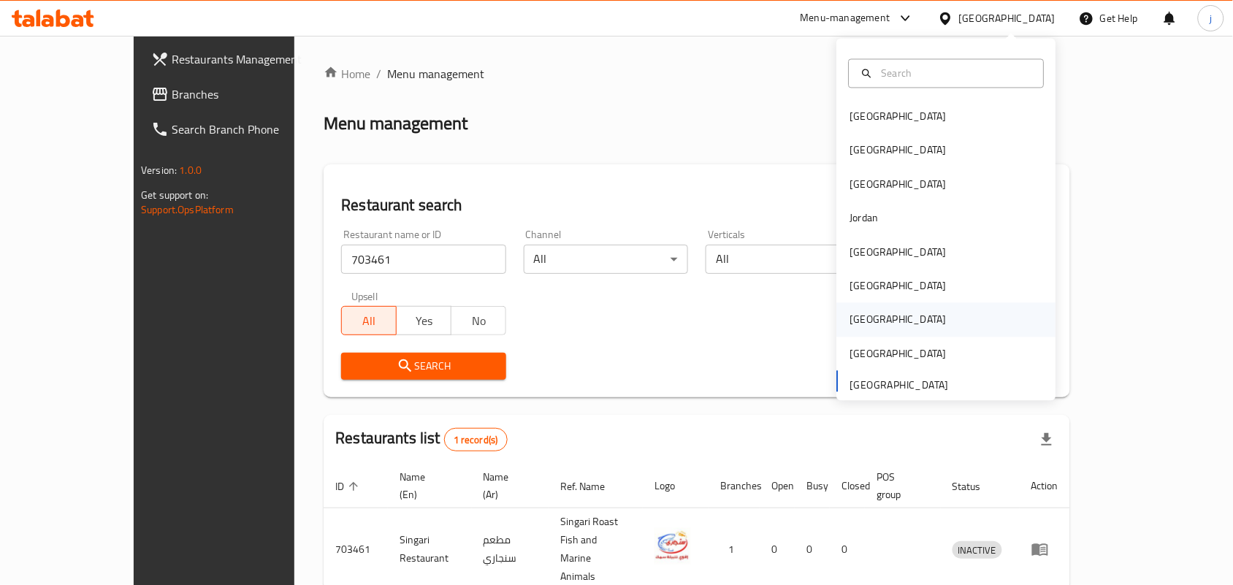
click at [850, 316] on div "[GEOGRAPHIC_DATA]" at bounding box center [898, 320] width 96 height 16
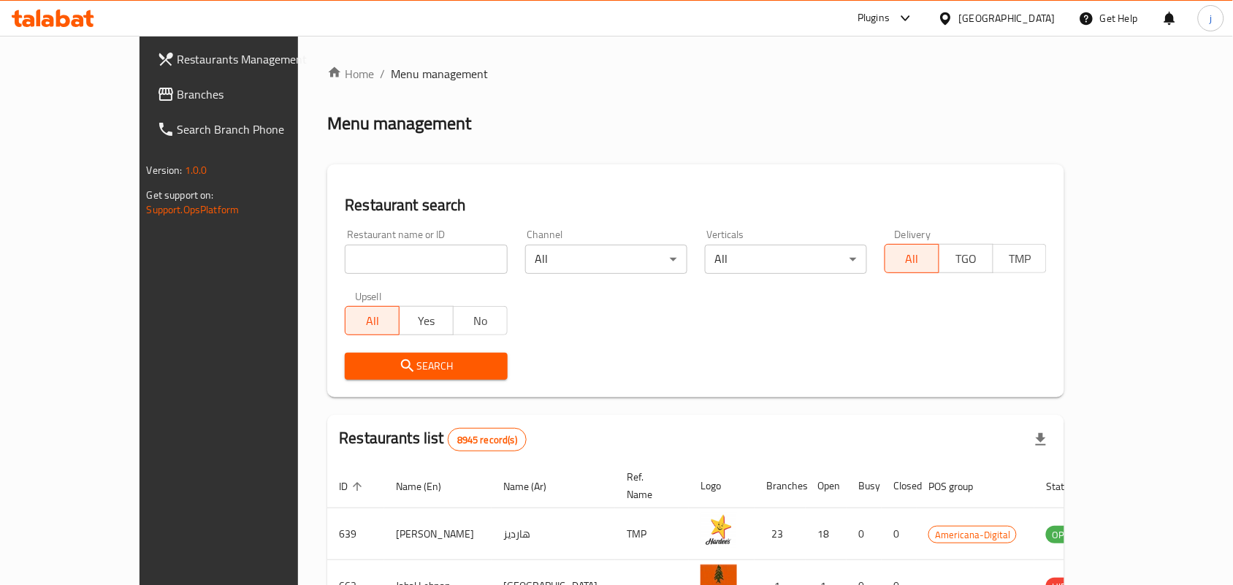
click at [157, 101] on icon at bounding box center [166, 94] width 18 height 18
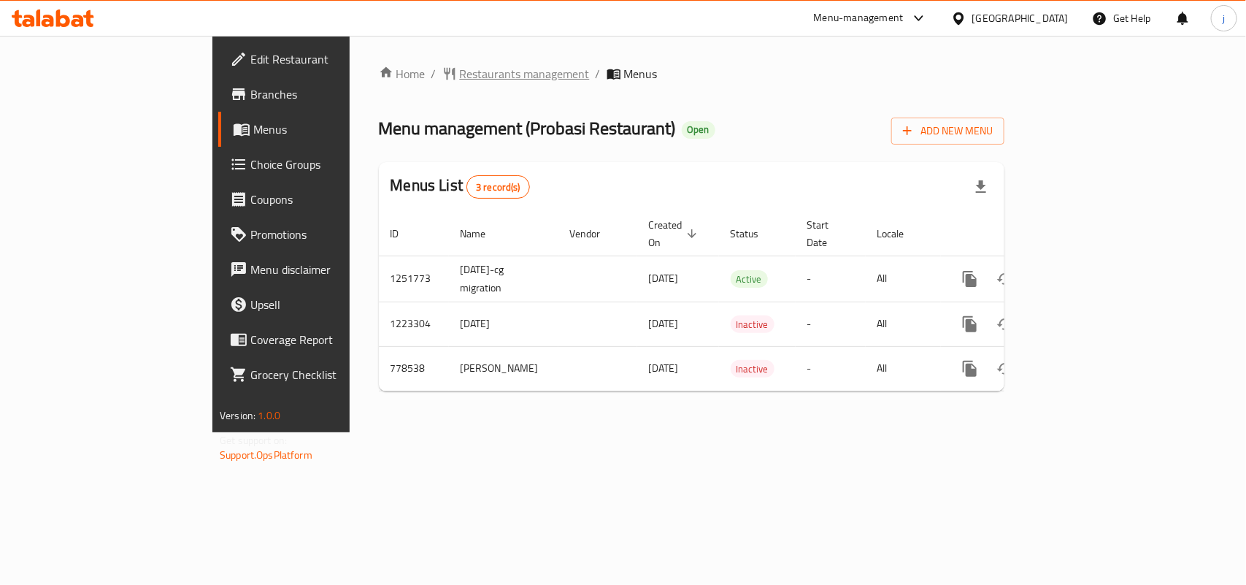
click at [460, 65] on span "Restaurants management" at bounding box center [525, 74] width 130 height 18
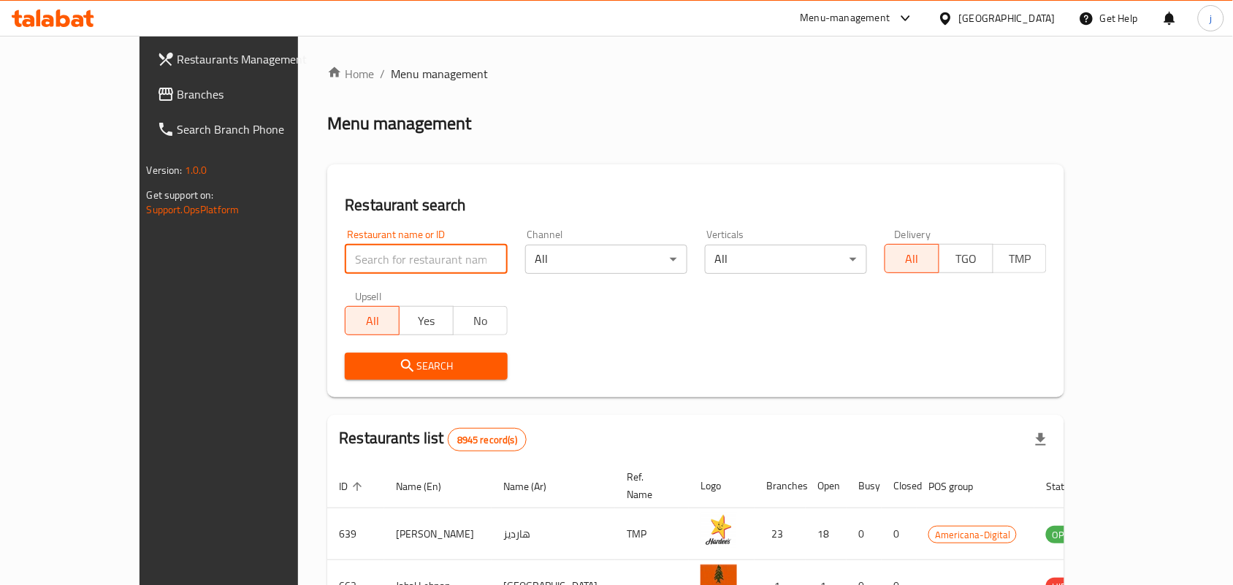
click at [345, 253] on input "search" at bounding box center [426, 259] width 162 height 29
paste input "652480"
type input "652480"
click button "Search" at bounding box center [426, 366] width 162 height 27
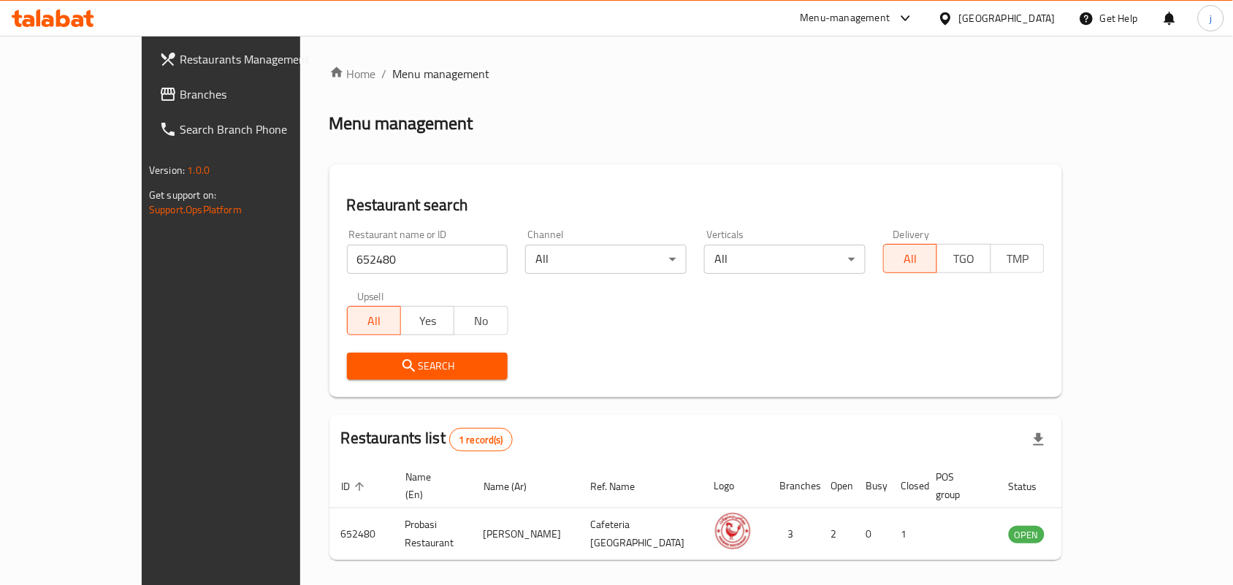
click at [1030, 20] on div "[GEOGRAPHIC_DATA]" at bounding box center [1007, 18] width 96 height 16
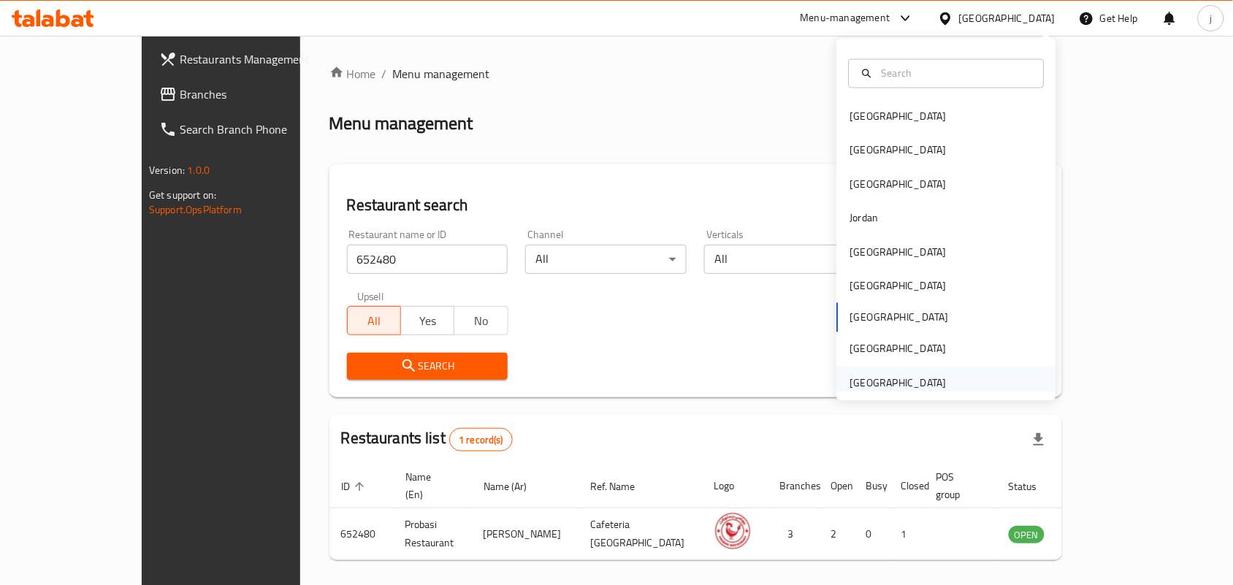
click at [902, 378] on div "[GEOGRAPHIC_DATA]" at bounding box center [898, 383] width 96 height 16
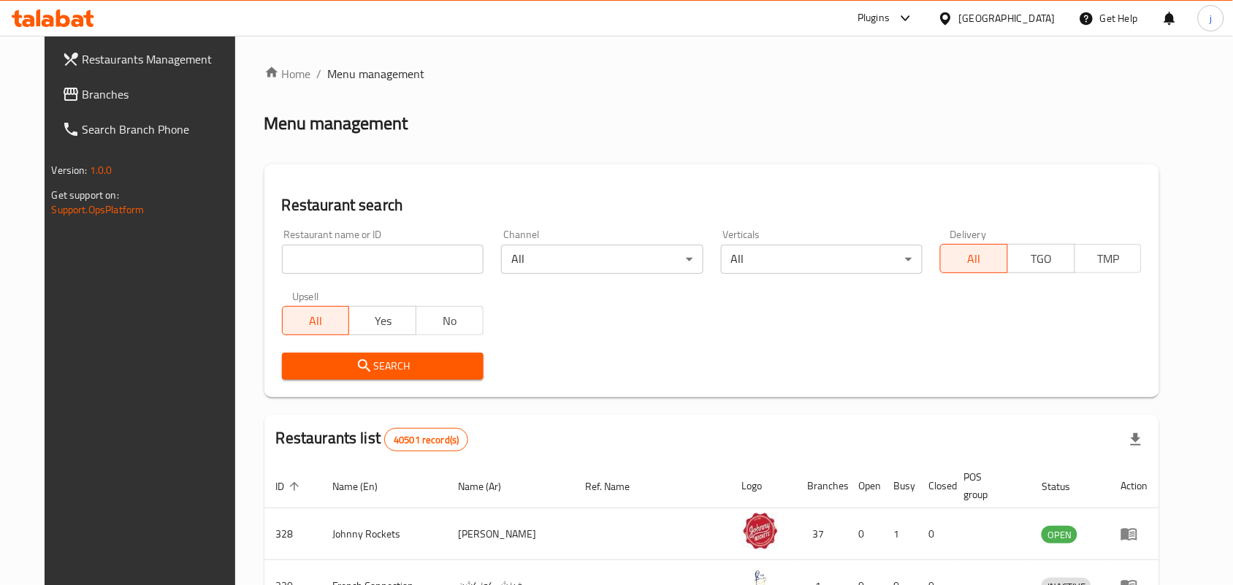
click at [83, 89] on span "Branches" at bounding box center [161, 94] width 156 height 18
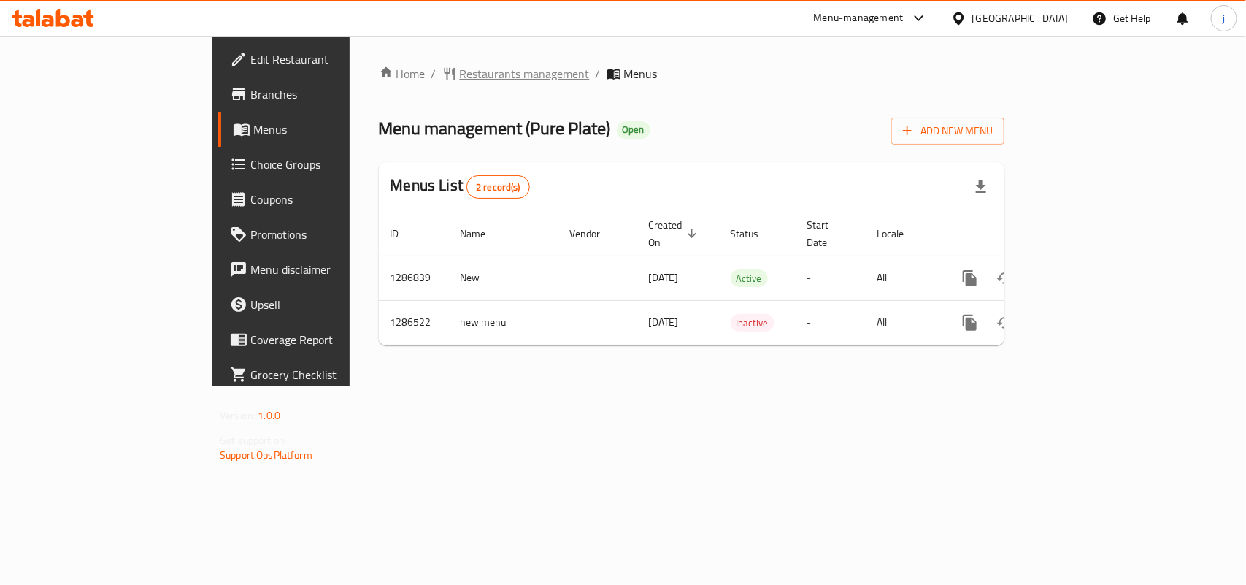
click at [460, 68] on span "Restaurants management" at bounding box center [525, 74] width 130 height 18
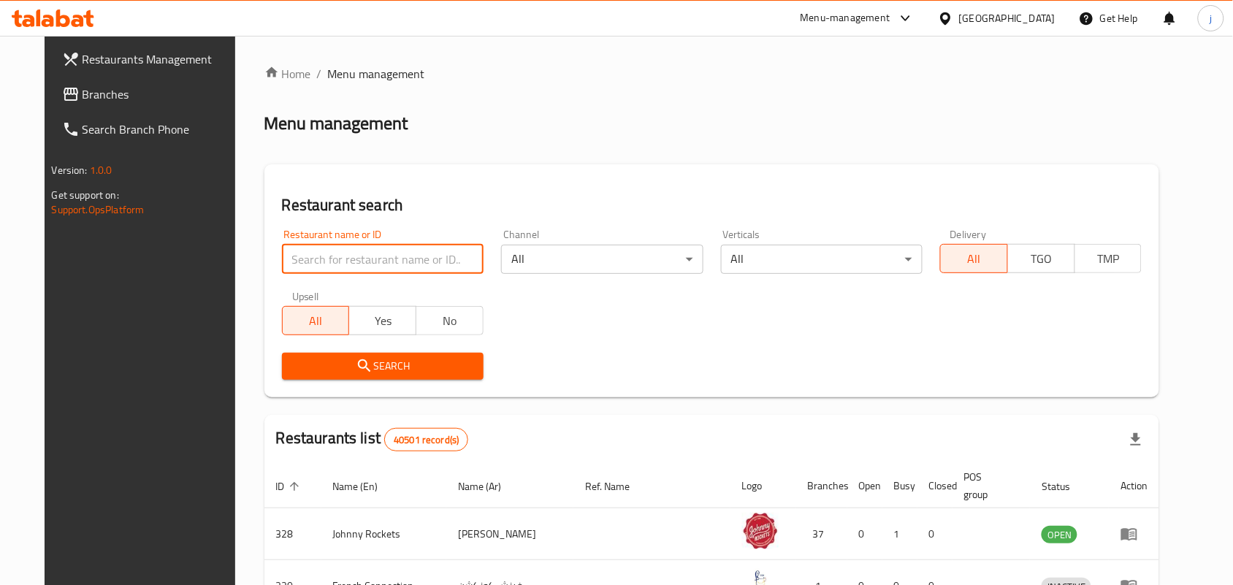
click at [422, 261] on input "search" at bounding box center [383, 259] width 202 height 29
paste input "696356"
type input "696356"
click button "Search" at bounding box center [383, 366] width 202 height 27
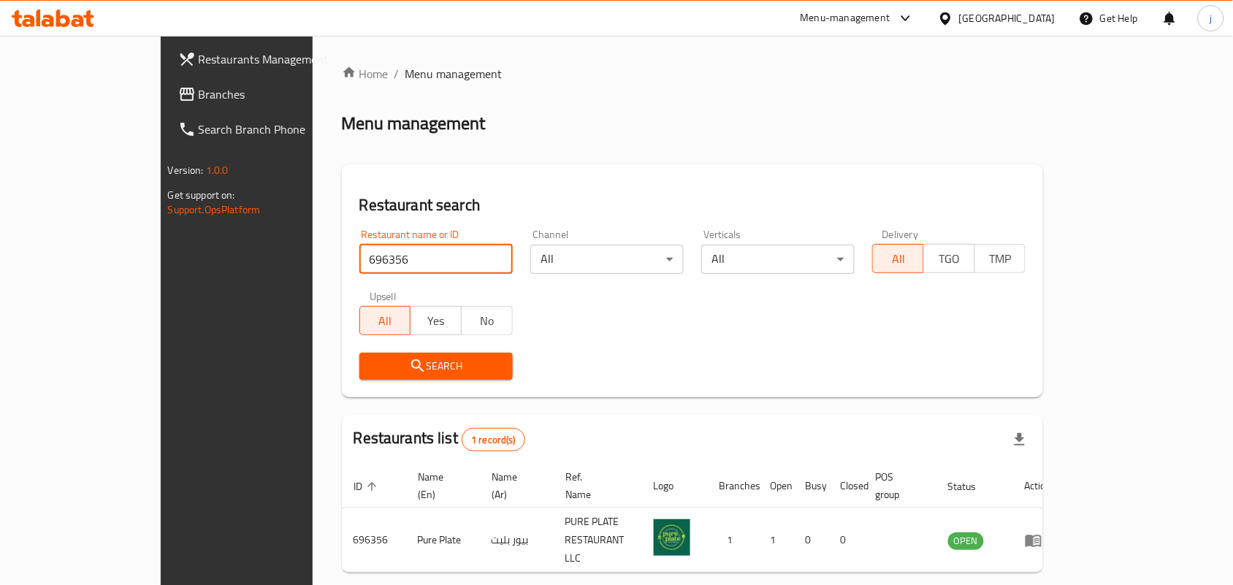
click at [1025, 12] on div "[GEOGRAPHIC_DATA]" at bounding box center [1007, 18] width 96 height 16
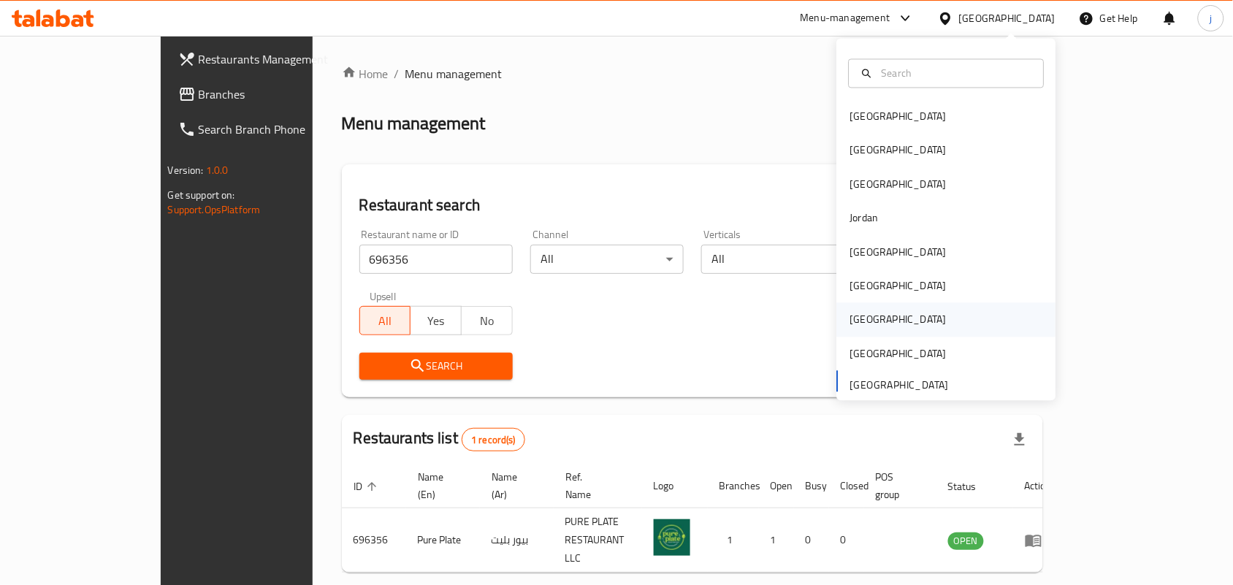
click at [859, 315] on div "Qatar" at bounding box center [898, 320] width 96 height 16
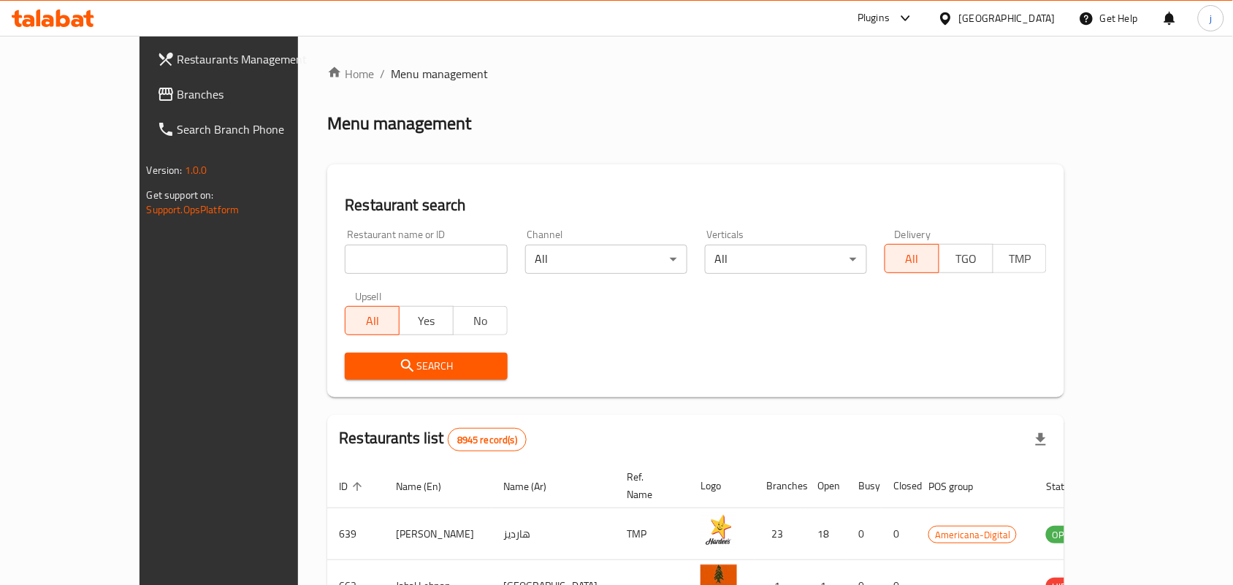
click at [177, 96] on span "Branches" at bounding box center [255, 94] width 156 height 18
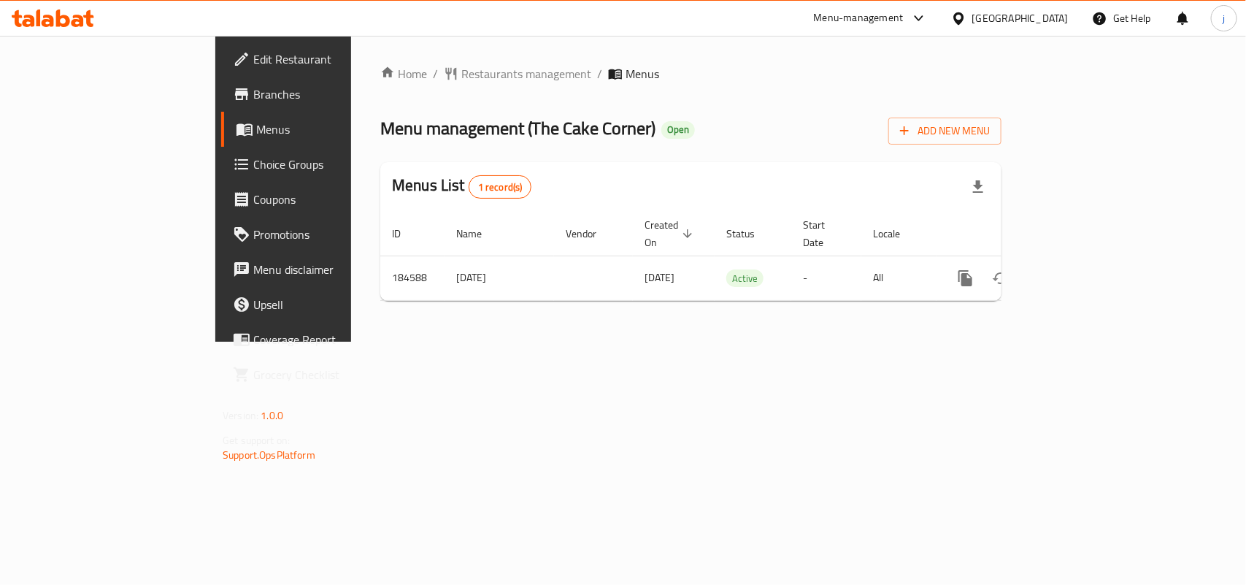
click at [462, 65] on span "Restaurants management" at bounding box center [527, 74] width 130 height 18
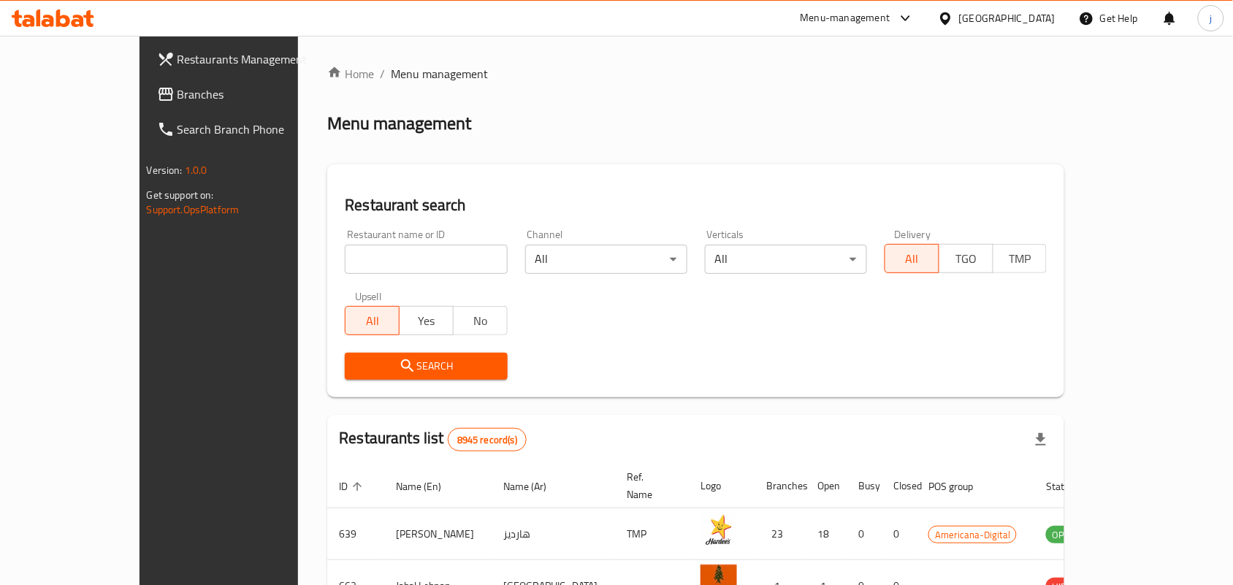
click at [393, 252] on input "search" at bounding box center [426, 259] width 162 height 29
paste input "619600"
type input "619600"
click button "Search" at bounding box center [426, 366] width 162 height 27
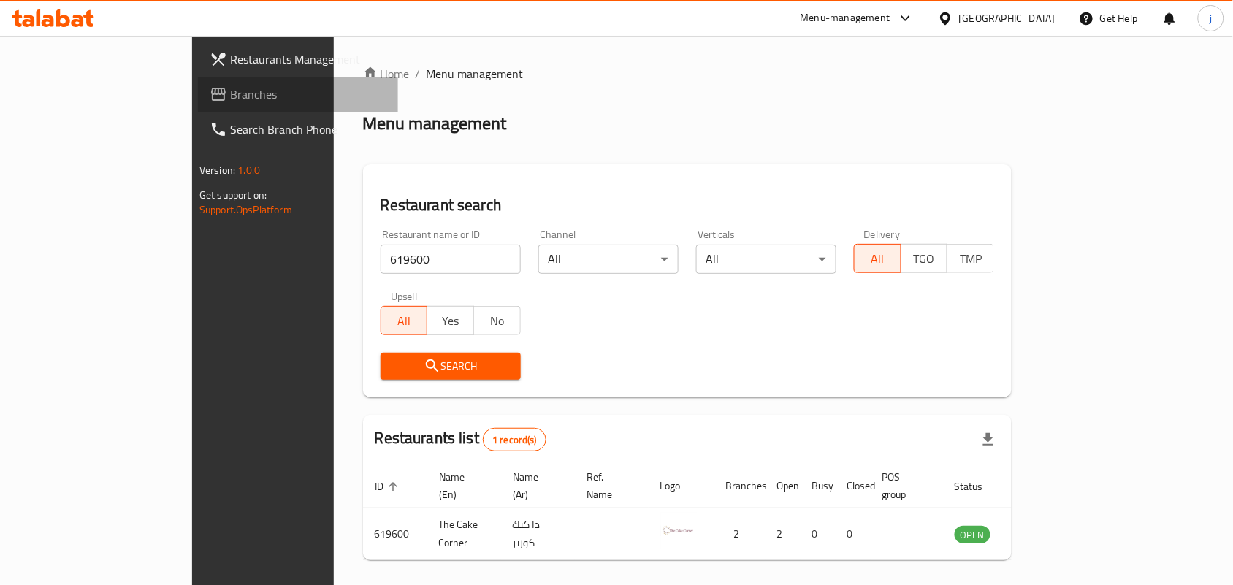
click at [230, 97] on span "Branches" at bounding box center [308, 94] width 156 height 18
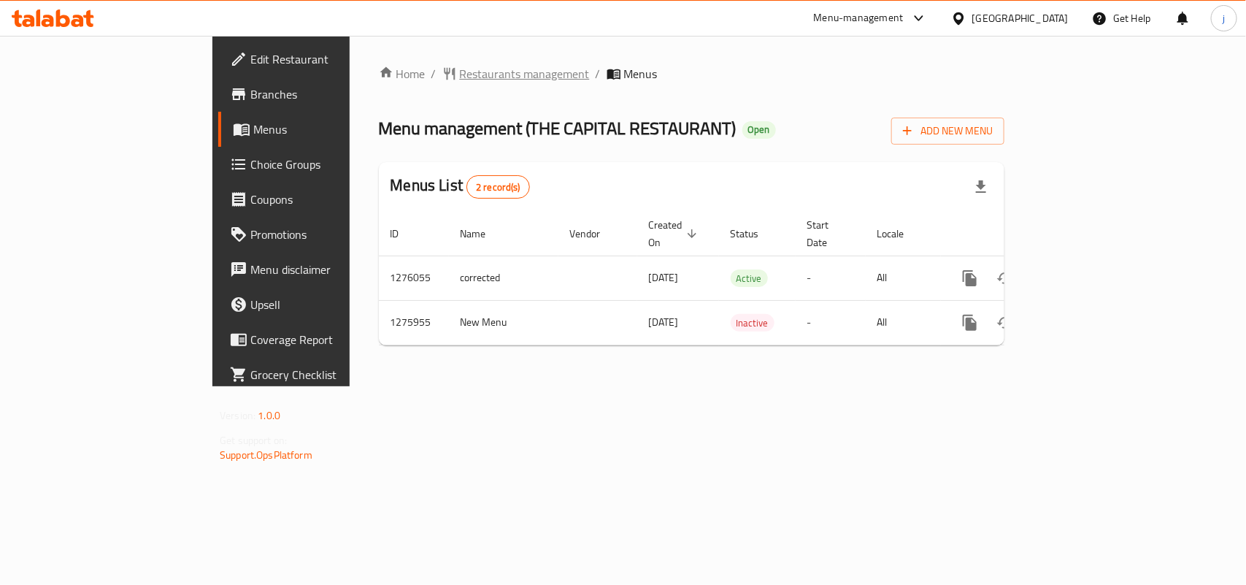
click at [460, 77] on span "Restaurants management" at bounding box center [525, 74] width 130 height 18
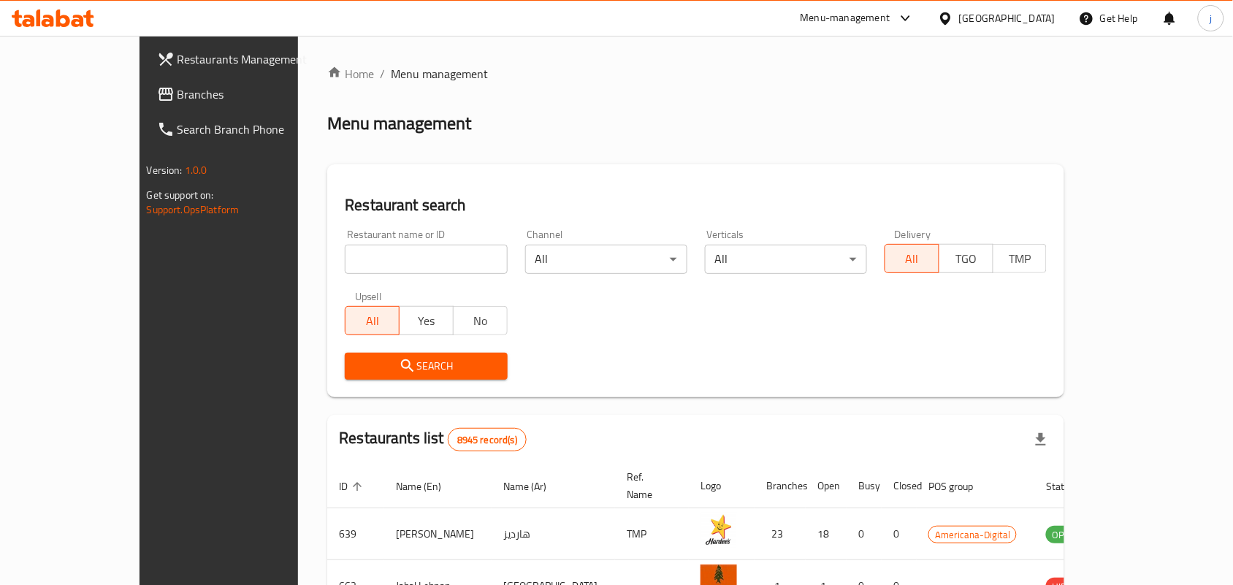
click at [398, 259] on input "search" at bounding box center [426, 259] width 162 height 29
paste input "691780"
type input "691780"
click button "Search" at bounding box center [426, 366] width 162 height 27
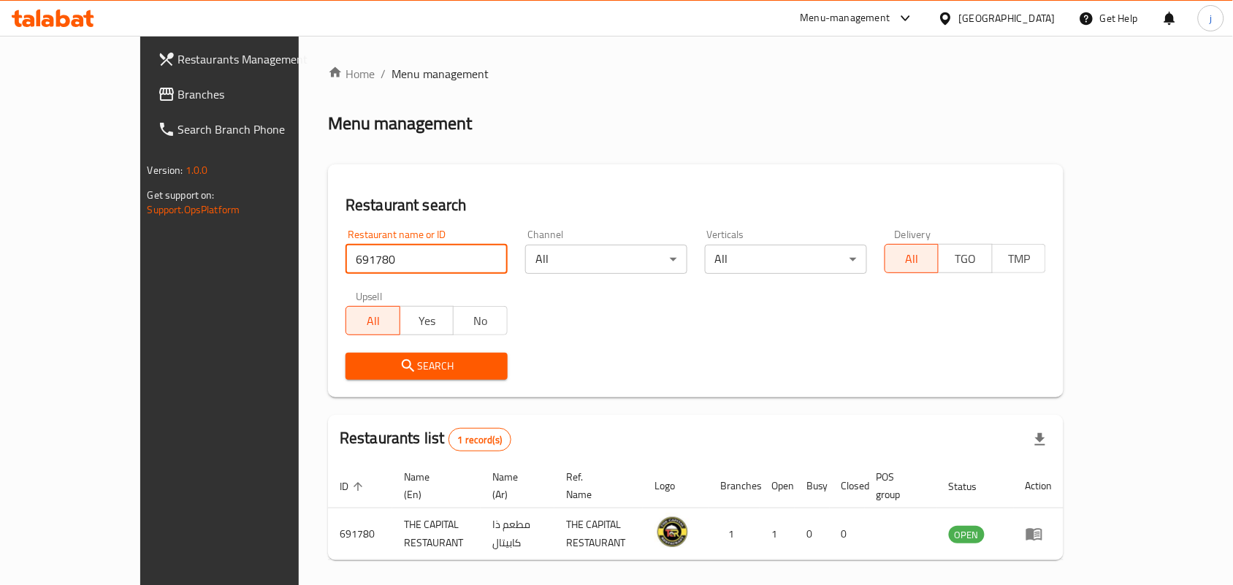
click at [950, 15] on icon at bounding box center [945, 18] width 10 height 12
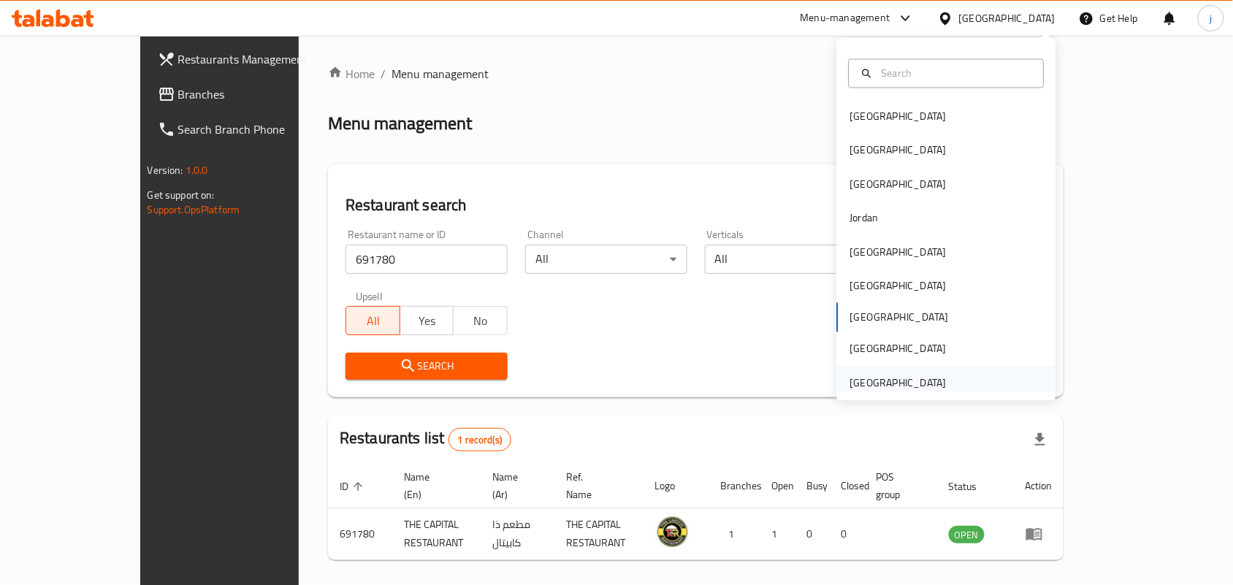
click at [899, 377] on div "[GEOGRAPHIC_DATA]" at bounding box center [898, 383] width 96 height 16
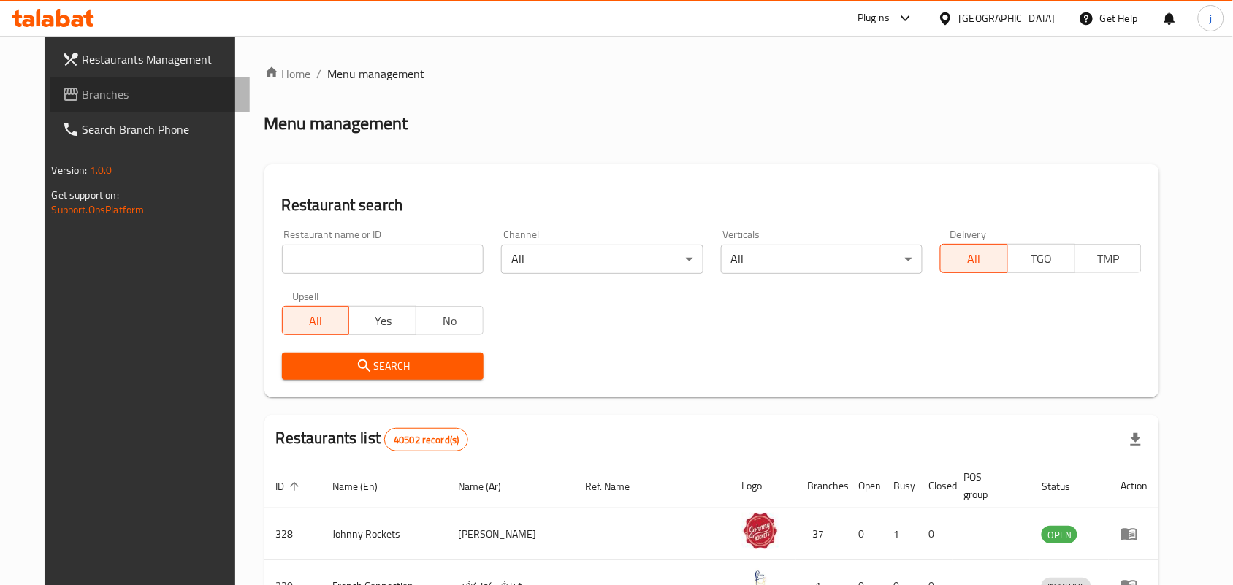
click at [83, 93] on span "Branches" at bounding box center [161, 94] width 156 height 18
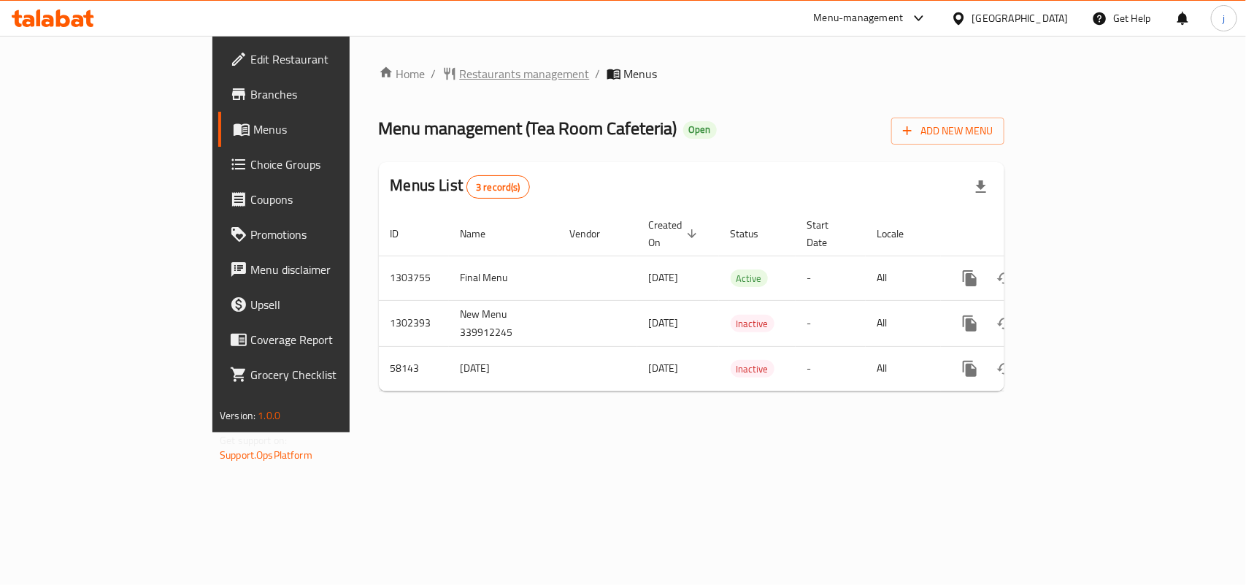
click at [460, 65] on span "Restaurants management" at bounding box center [525, 74] width 130 height 18
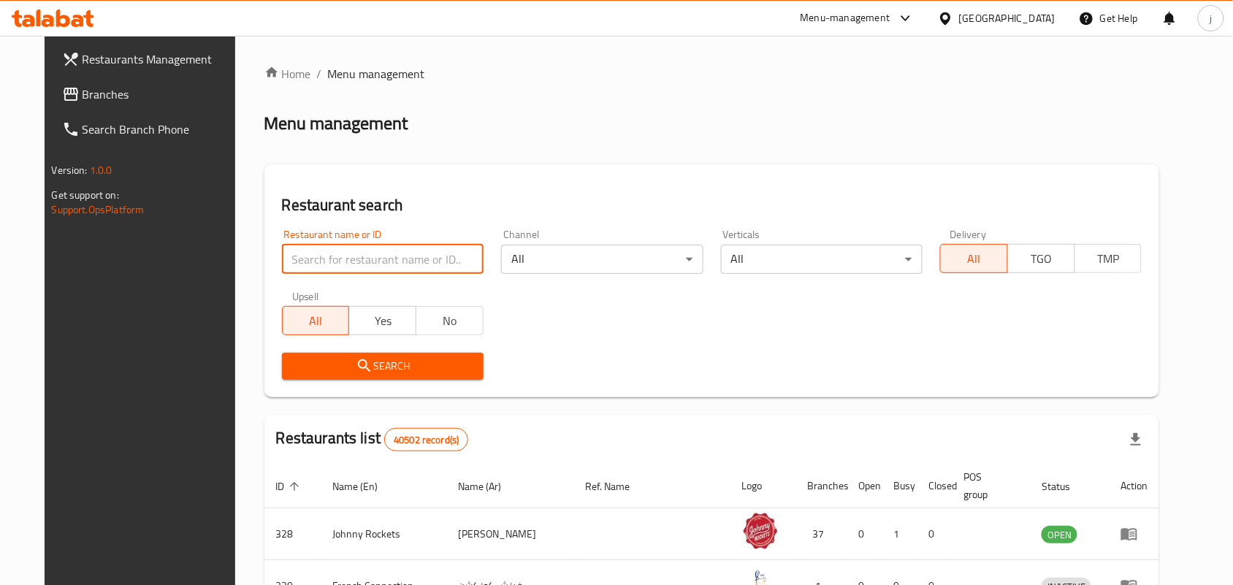
click at [362, 258] on input "search" at bounding box center [383, 259] width 202 height 29
paste input "28404"
type input "28404"
click button "Search" at bounding box center [383, 366] width 202 height 27
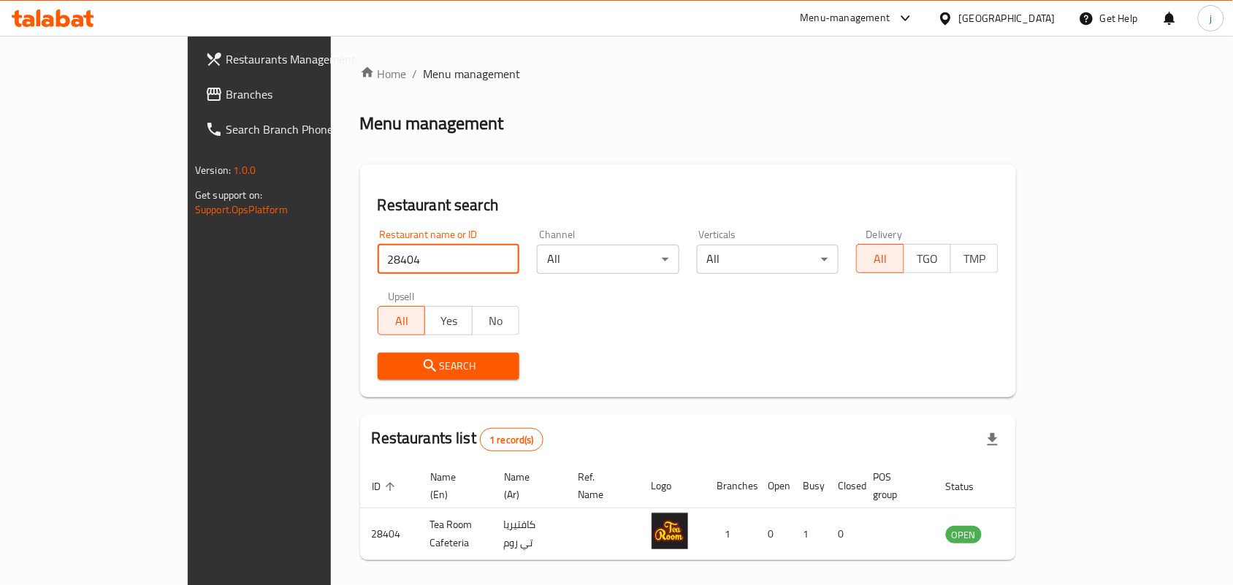
click at [973, 22] on div "[GEOGRAPHIC_DATA]" at bounding box center [1007, 18] width 96 height 16
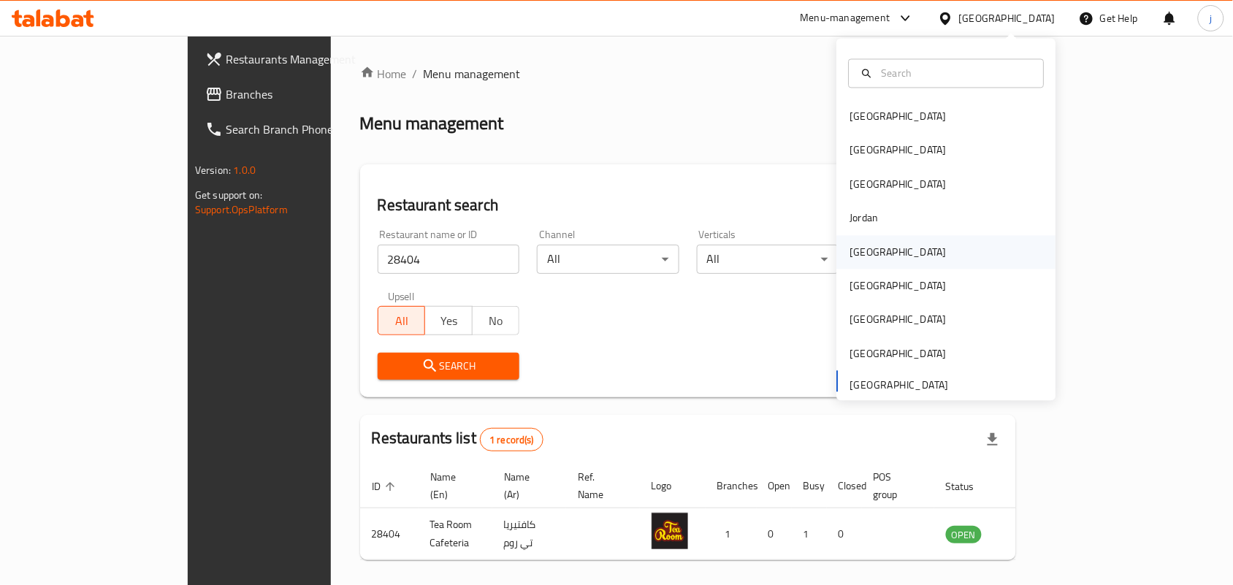
click at [864, 248] on div "[GEOGRAPHIC_DATA]" at bounding box center [898, 252] width 96 height 16
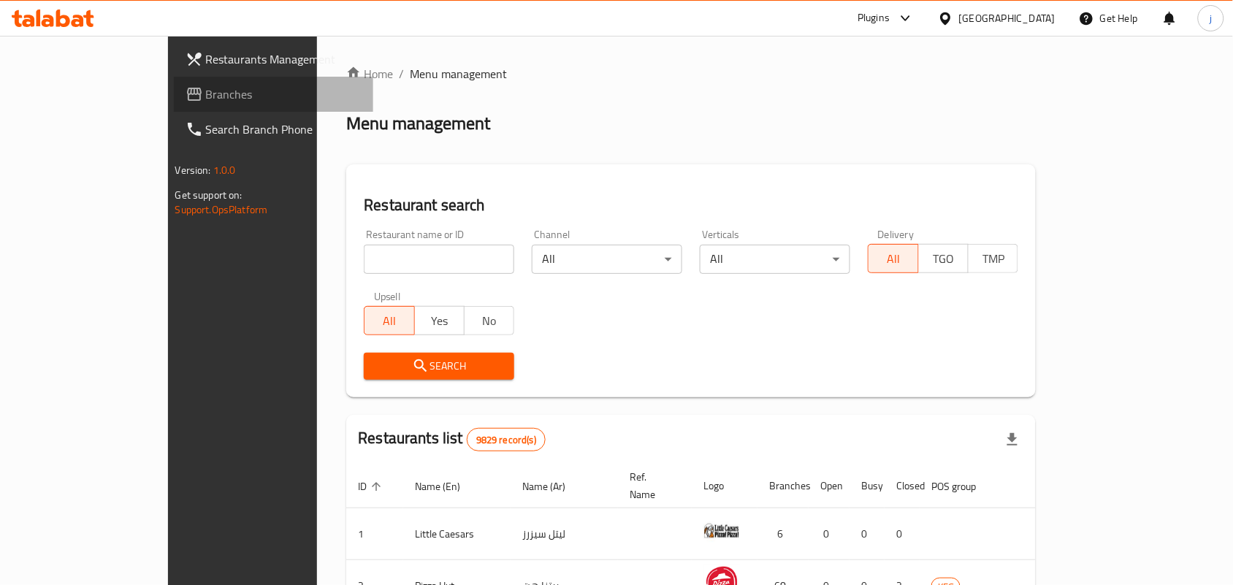
click at [187, 93] on icon at bounding box center [194, 94] width 15 height 13
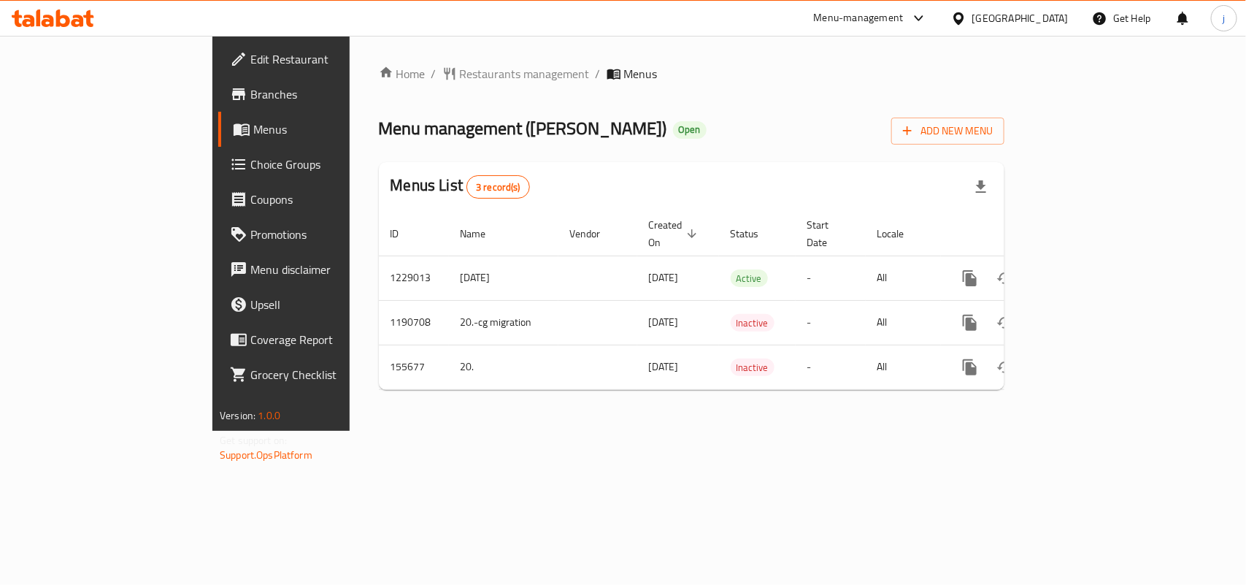
click at [460, 73] on span "Restaurants management" at bounding box center [525, 74] width 130 height 18
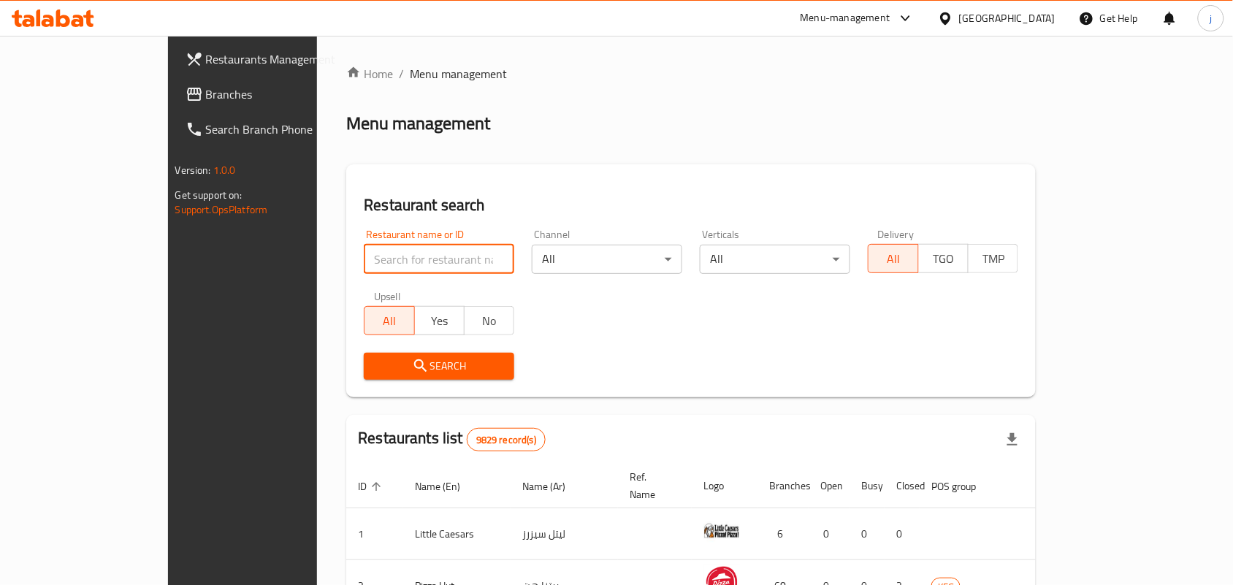
click at [370, 252] on input "search" at bounding box center [439, 259] width 150 height 29
paste input "615006"
type input "615006"
click button "Search" at bounding box center [439, 366] width 150 height 27
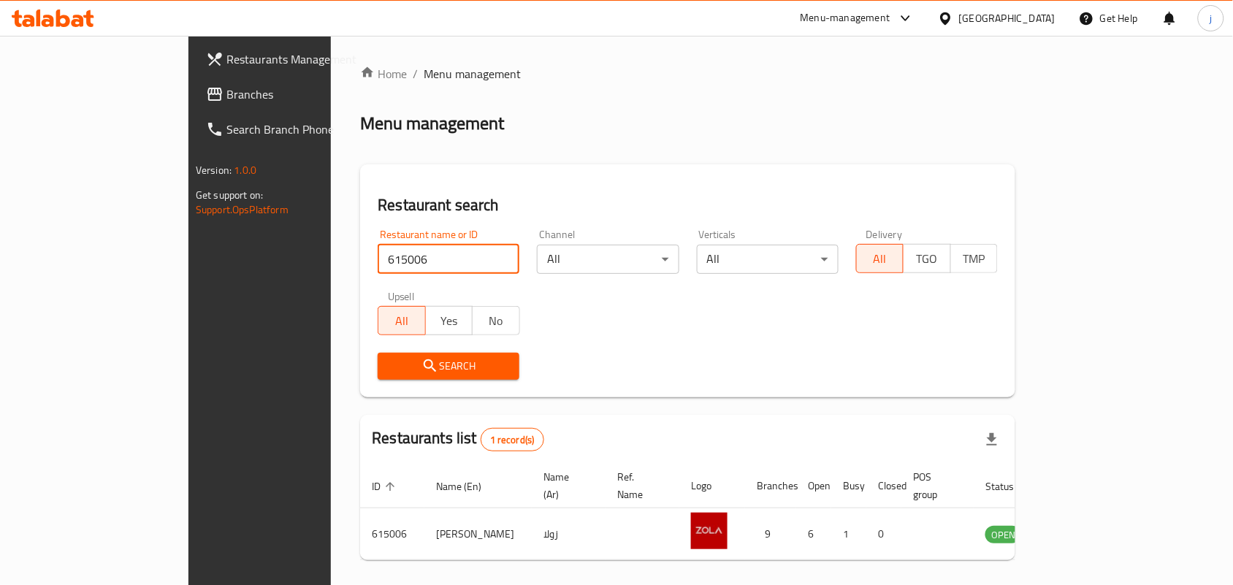
click at [1031, 26] on div "Kuwait" at bounding box center [1007, 18] width 96 height 16
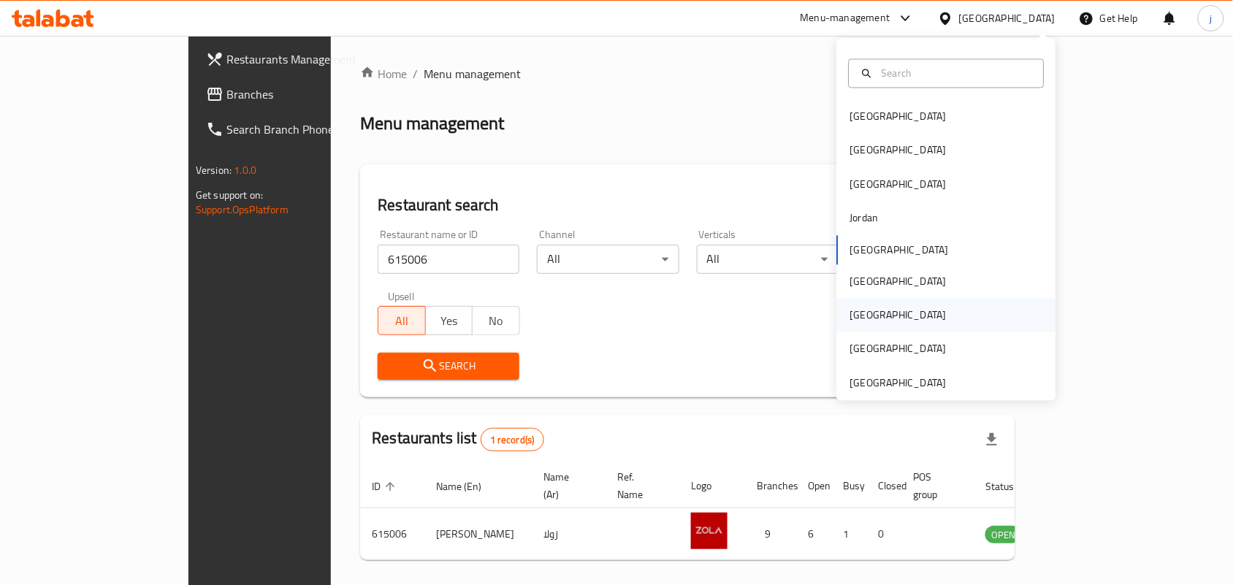
click at [862, 309] on div "Qatar" at bounding box center [898, 316] width 120 height 34
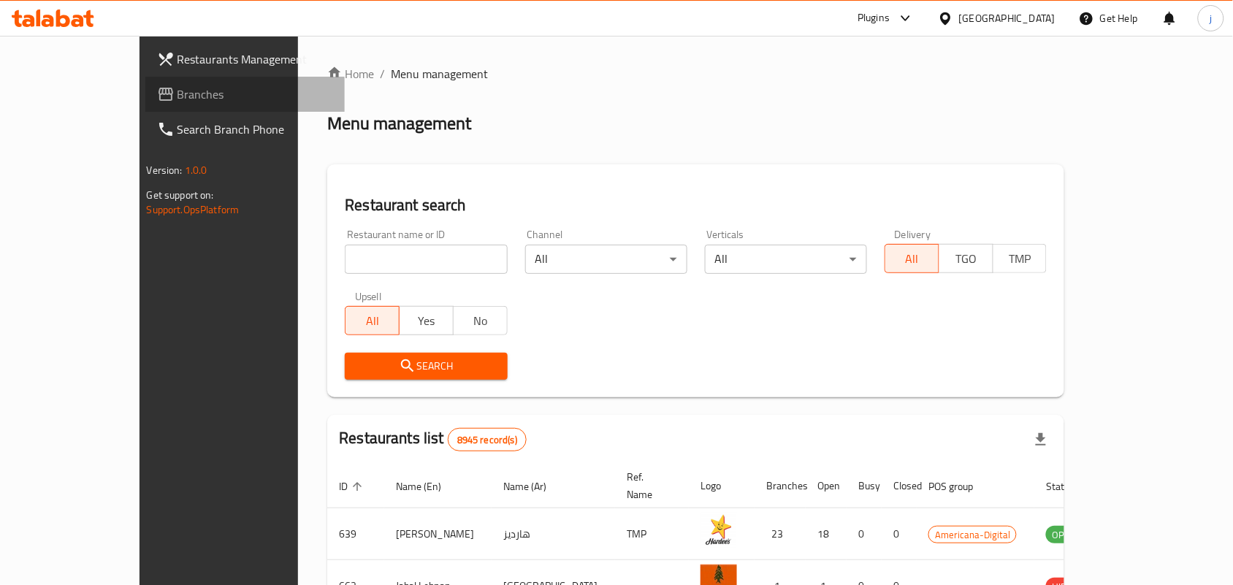
click at [177, 88] on span "Branches" at bounding box center [255, 94] width 156 height 18
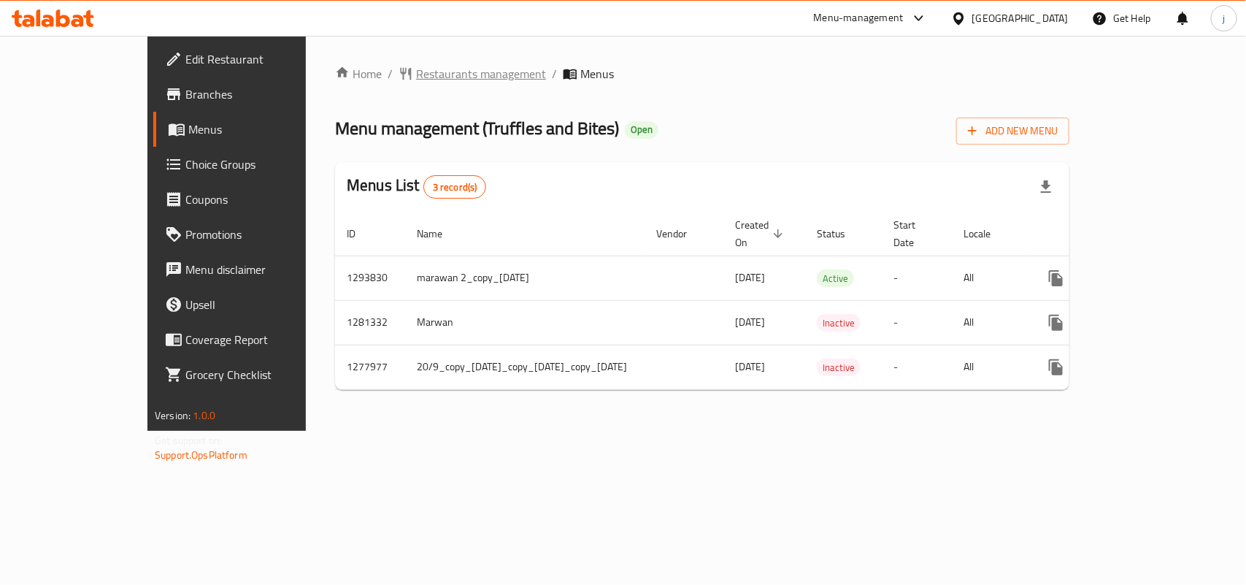
click at [416, 66] on span "Restaurants management" at bounding box center [481, 74] width 130 height 18
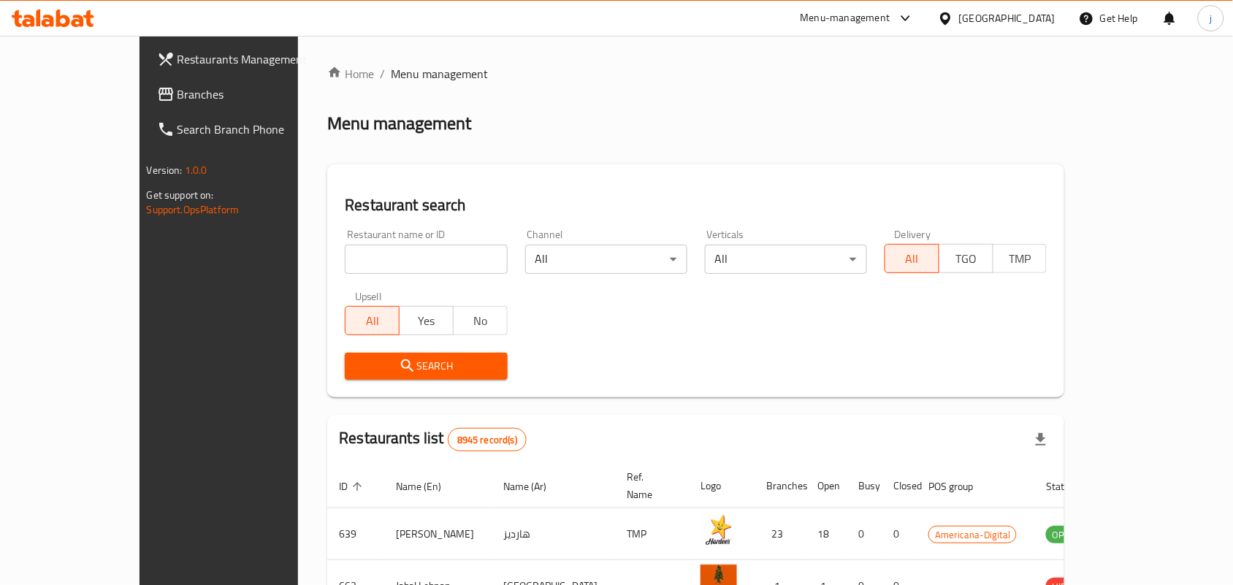
click at [378, 252] on input "search" at bounding box center [426, 259] width 162 height 29
paste input "659030"
type input "659030"
click button "Search" at bounding box center [426, 366] width 162 height 27
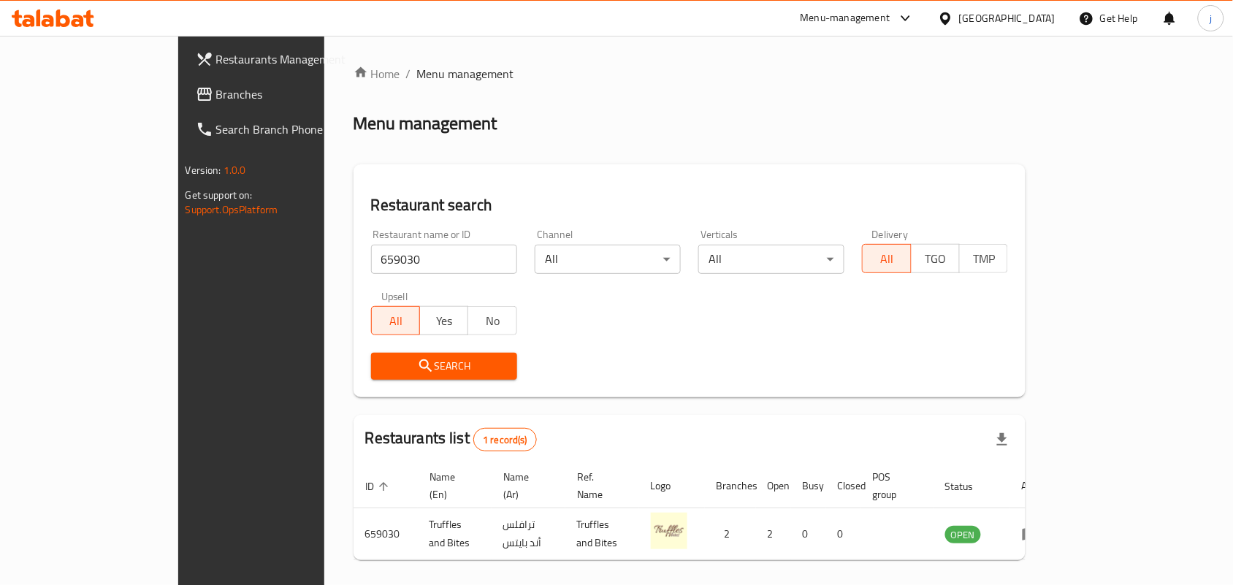
click at [1033, 15] on div "Qatar" at bounding box center [1007, 18] width 96 height 16
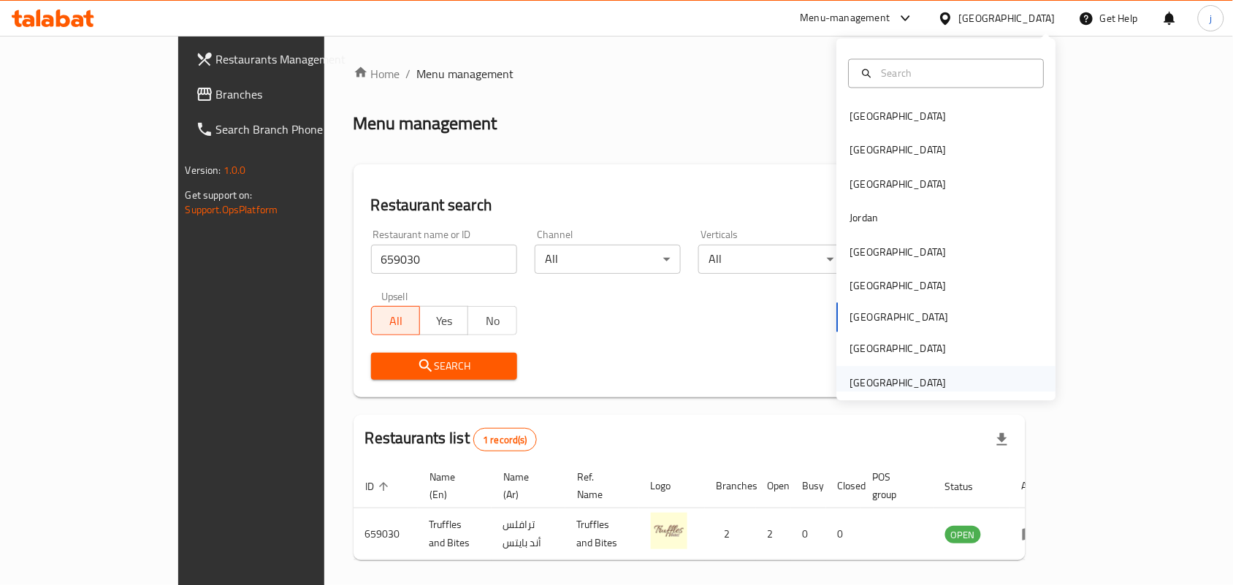
click at [850, 380] on div "[GEOGRAPHIC_DATA]" at bounding box center [898, 383] width 96 height 16
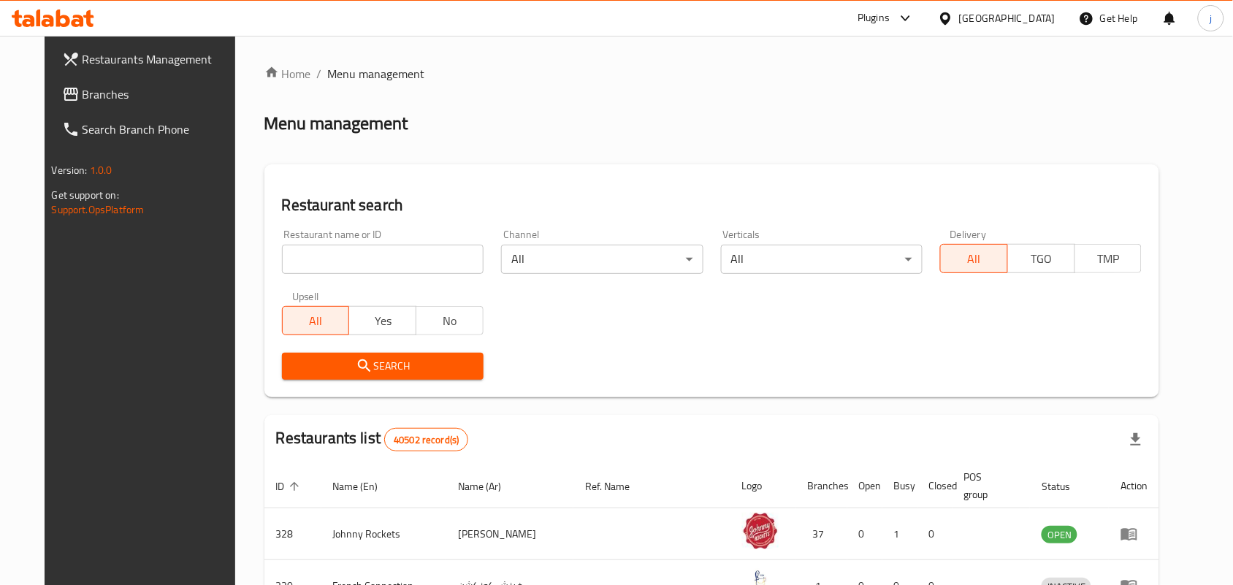
click at [83, 97] on span "Branches" at bounding box center [161, 94] width 156 height 18
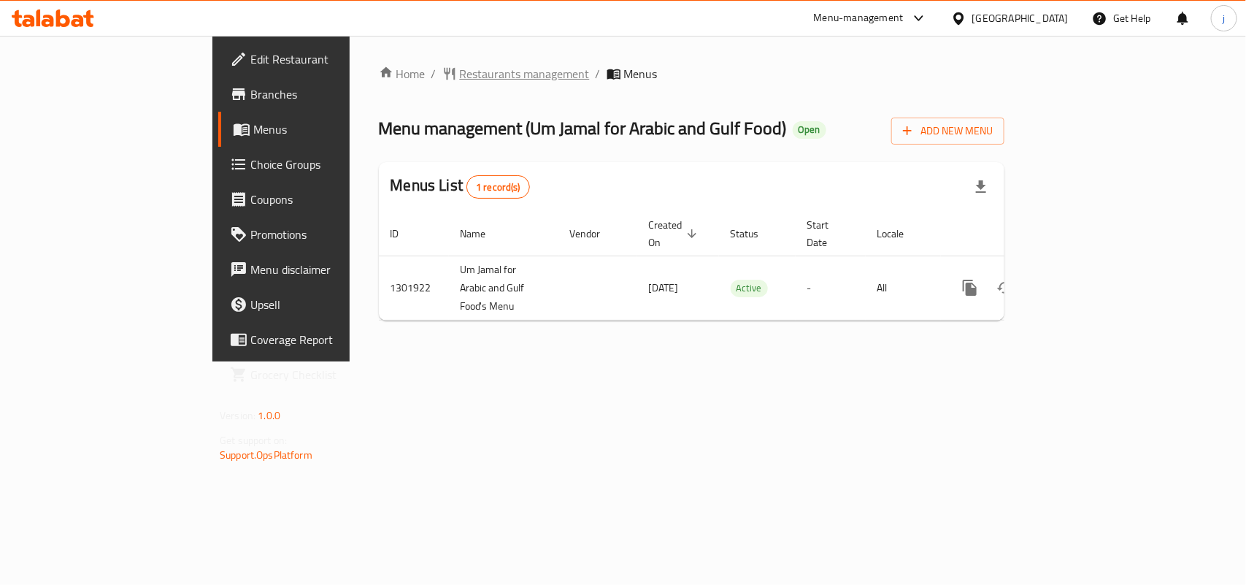
click at [460, 65] on span "Restaurants management" at bounding box center [525, 74] width 130 height 18
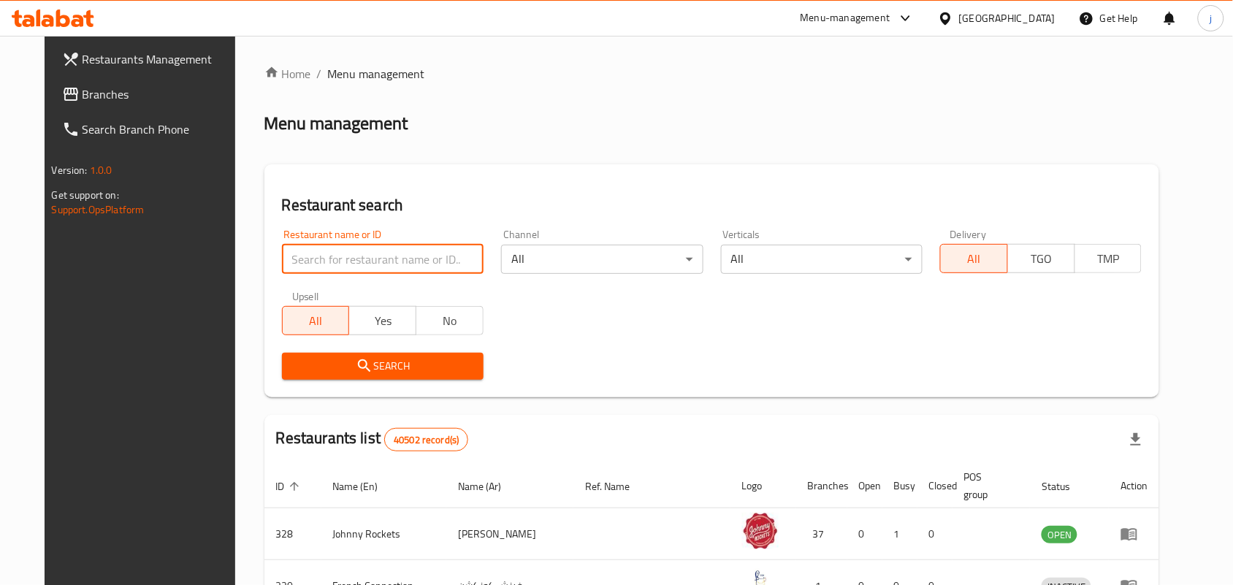
click at [443, 264] on input "search" at bounding box center [383, 259] width 202 height 29
paste input "702018"
type input "702018"
click button "Search" at bounding box center [383, 366] width 202 height 27
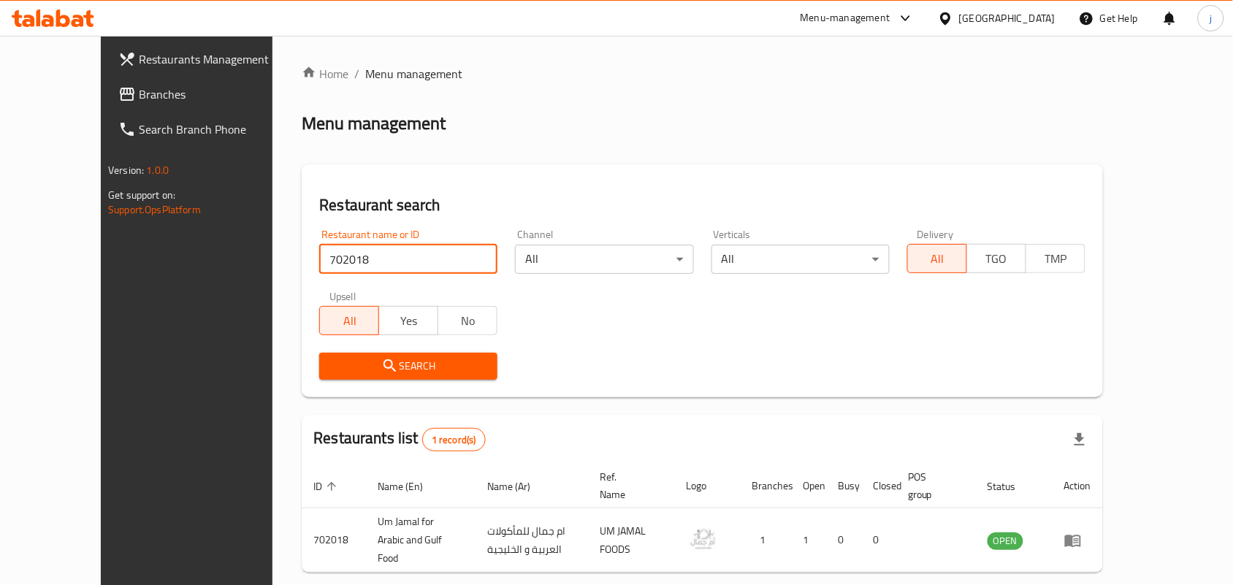
click at [107, 81] on link "Branches" at bounding box center [207, 94] width 200 height 35
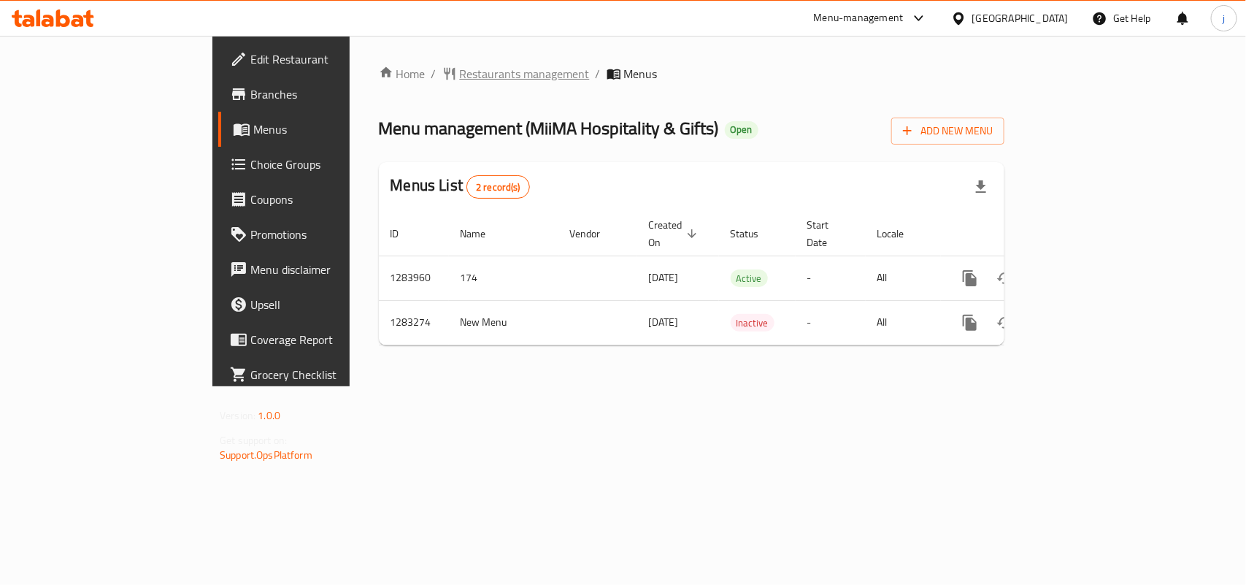
click at [460, 66] on span "Restaurants management" at bounding box center [525, 74] width 130 height 18
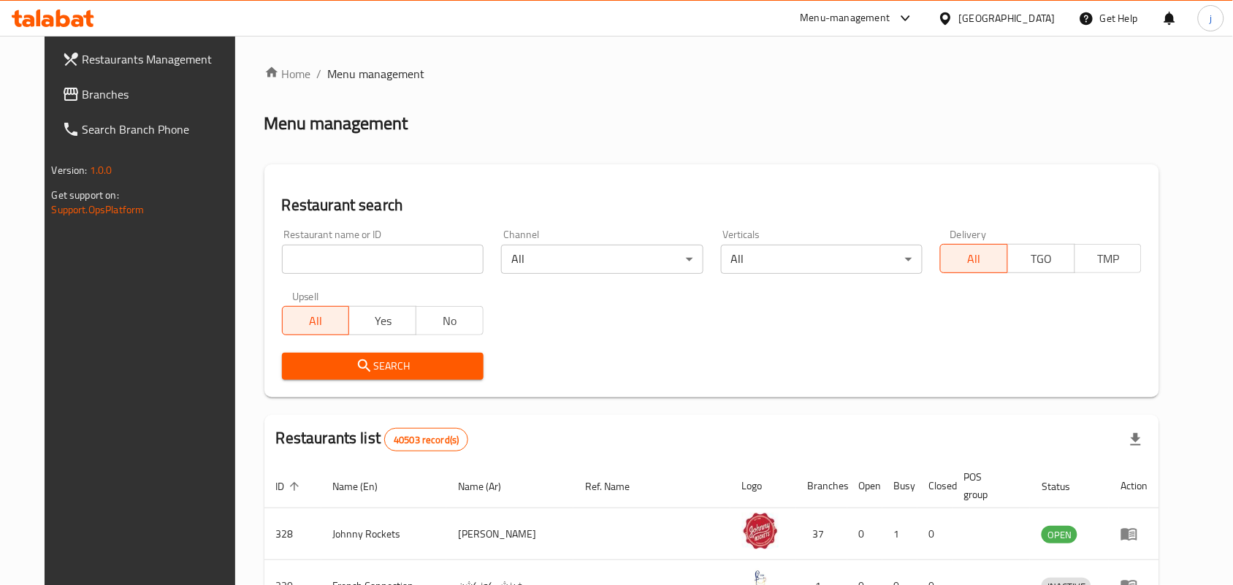
click at [282, 264] on input "search" at bounding box center [383, 259] width 202 height 29
paste input "695207"
type input "695207"
click button "Search" at bounding box center [383, 366] width 202 height 27
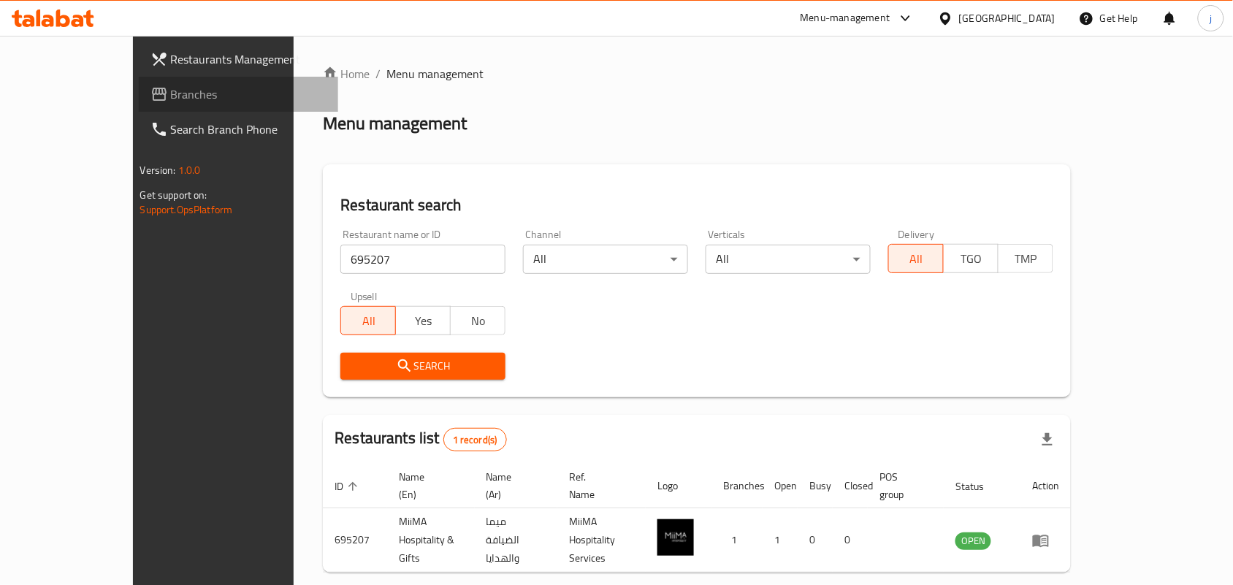
click at [139, 77] on link "Branches" at bounding box center [239, 94] width 200 height 35
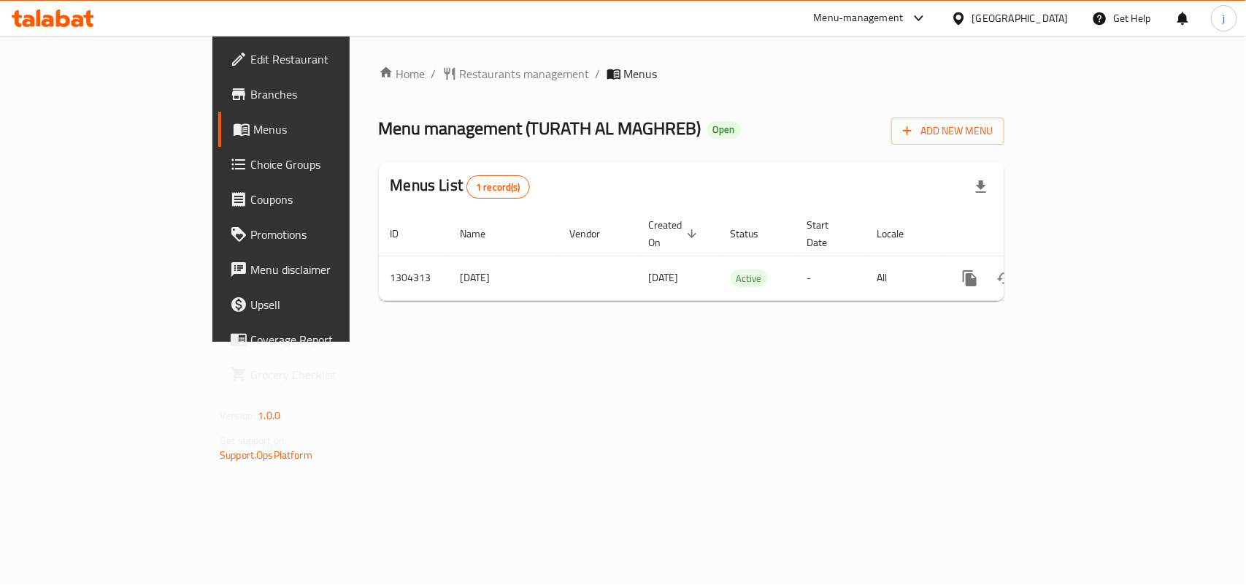
click at [379, 68] on div "Home / Restaurants management / Menus Menu management ( TURATH AL MAGHREB ) Ope…" at bounding box center [692, 189] width 626 height 248
click at [460, 74] on span "Restaurants management" at bounding box center [525, 74] width 130 height 18
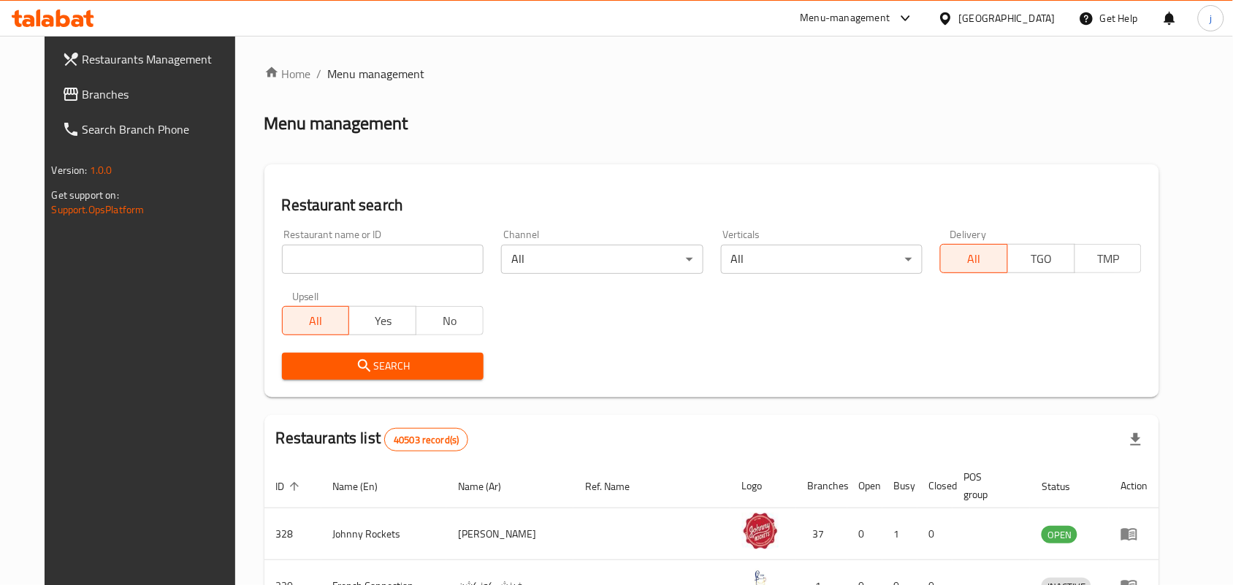
click at [392, 256] on div "Home / Menu management Menu management Restaurant search Restaurant name or ID …" at bounding box center [711, 529] width 895 height 929
click at [392, 256] on input "search" at bounding box center [383, 259] width 202 height 29
paste input "703162"
type input "703162"
click button "Search" at bounding box center [383, 366] width 202 height 27
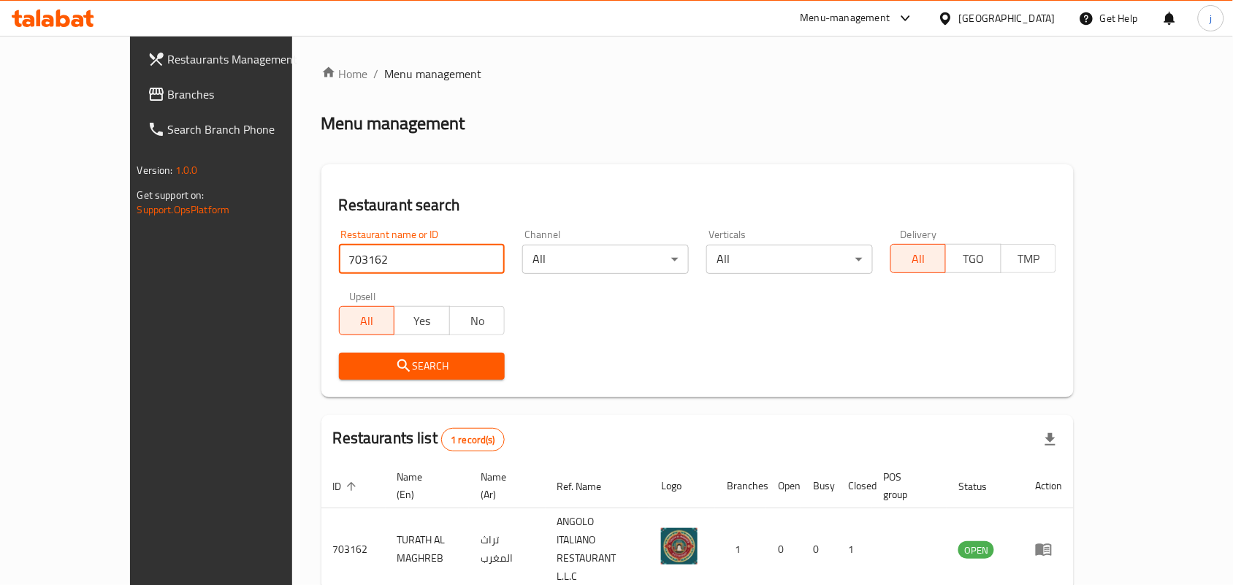
click at [168, 95] on span "Branches" at bounding box center [246, 94] width 156 height 18
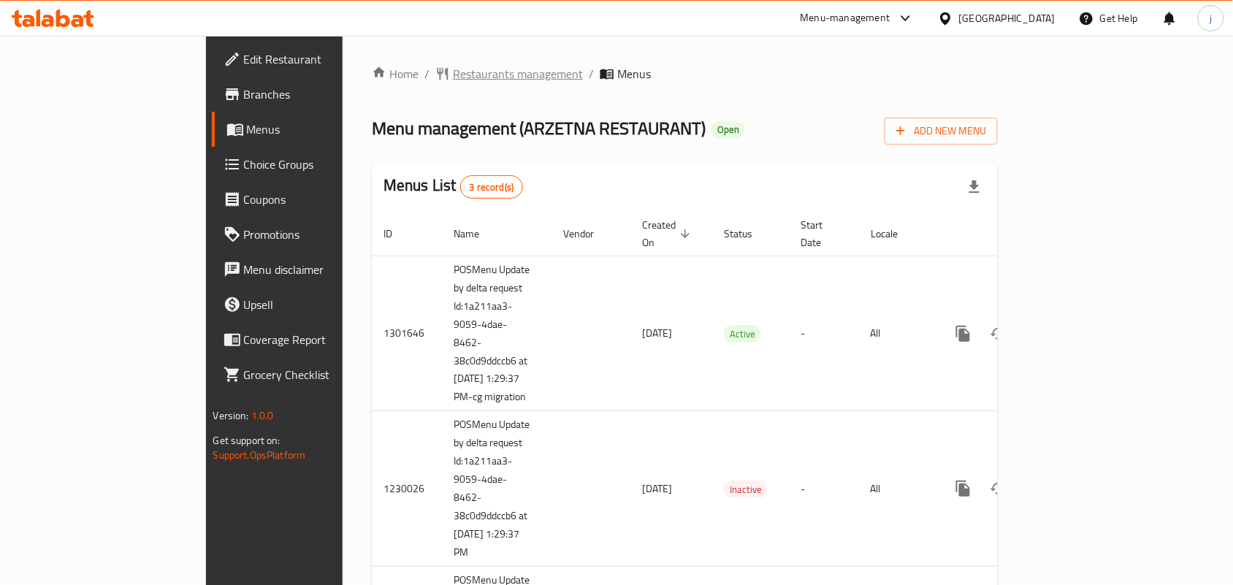
click at [453, 74] on span "Restaurants management" at bounding box center [518, 74] width 130 height 18
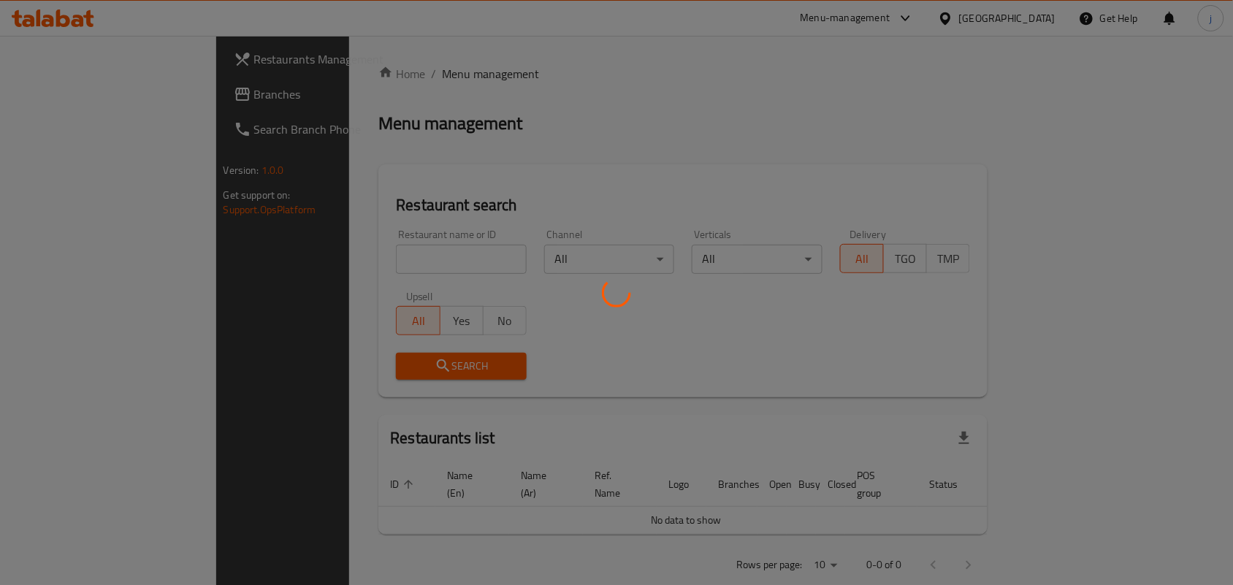
click at [410, 259] on div at bounding box center [616, 292] width 1233 height 585
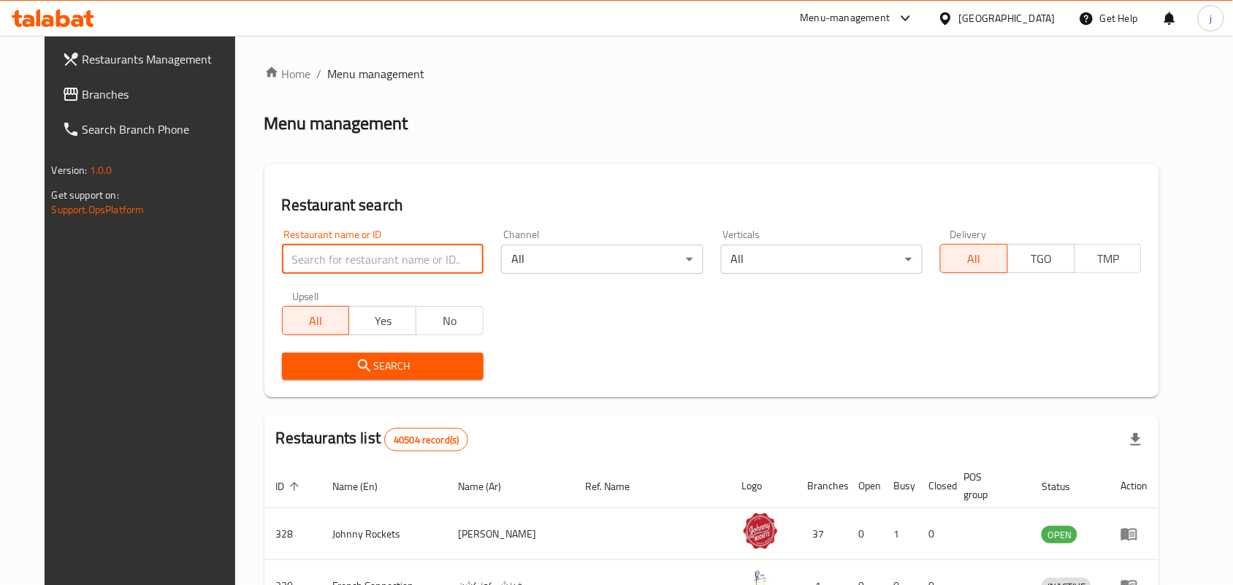
click at [434, 256] on input "search" at bounding box center [383, 259] width 202 height 29
paste input "638356"
type input "6"
paste input "638356"
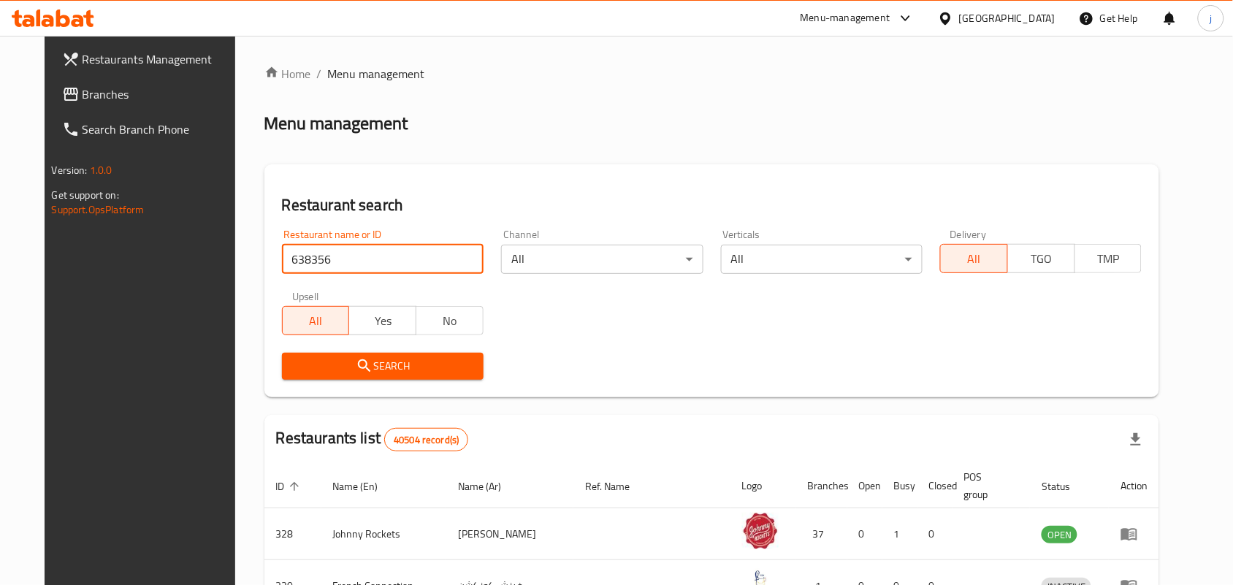
type input "638356"
click button "Search" at bounding box center [383, 366] width 202 height 27
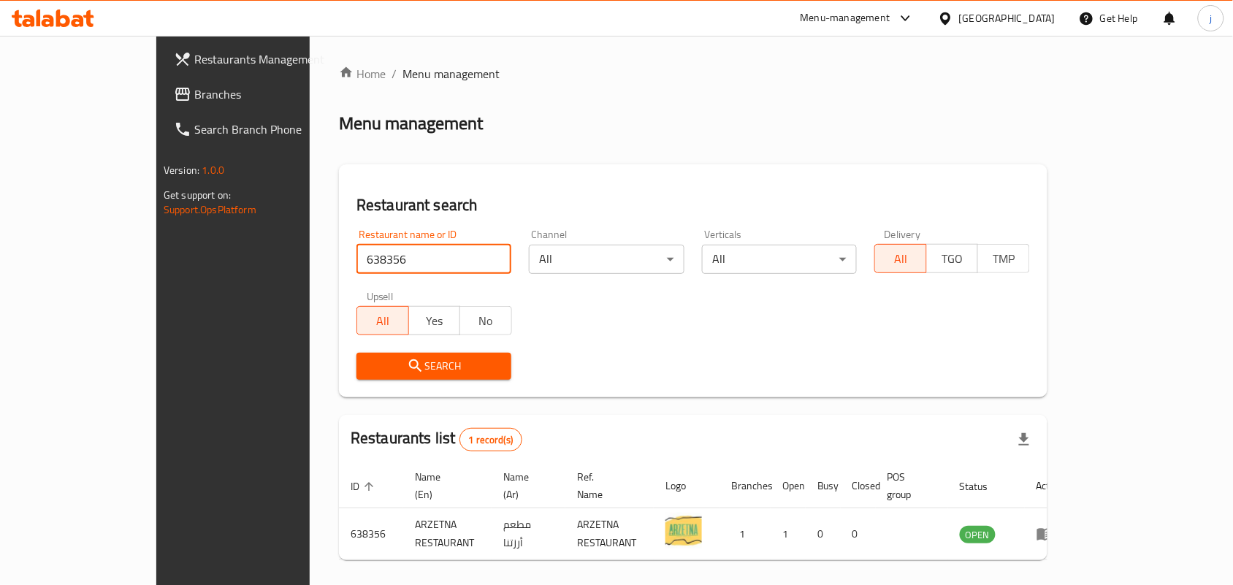
click at [990, 17] on div "United Arab Emirates" at bounding box center [1007, 18] width 96 height 16
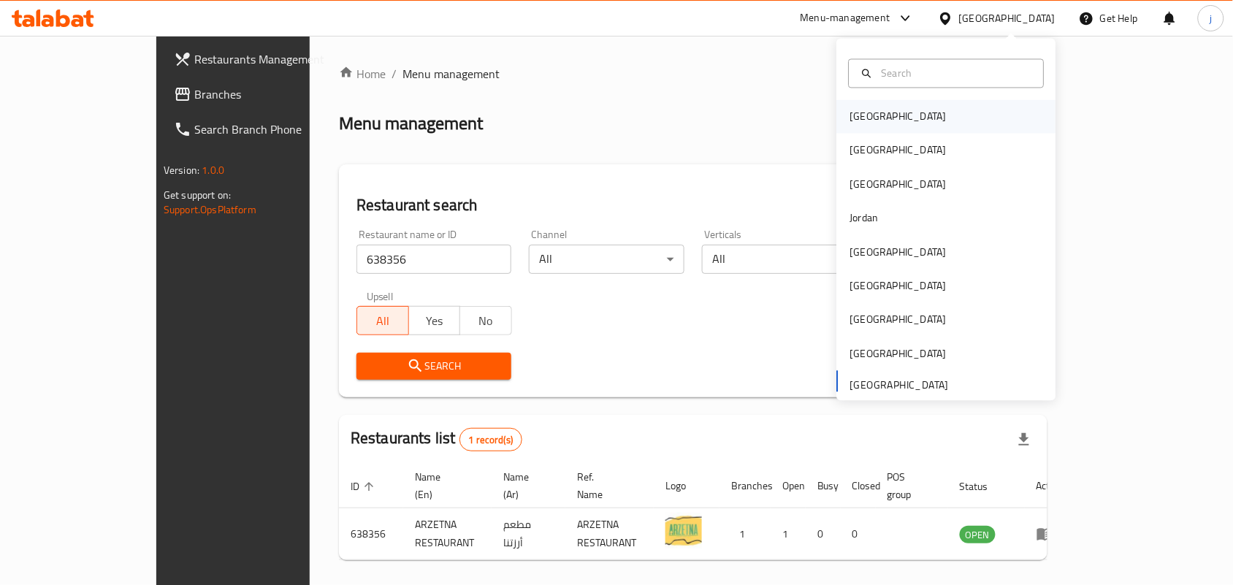
click at [865, 117] on div "Bahrain" at bounding box center [898, 117] width 96 height 16
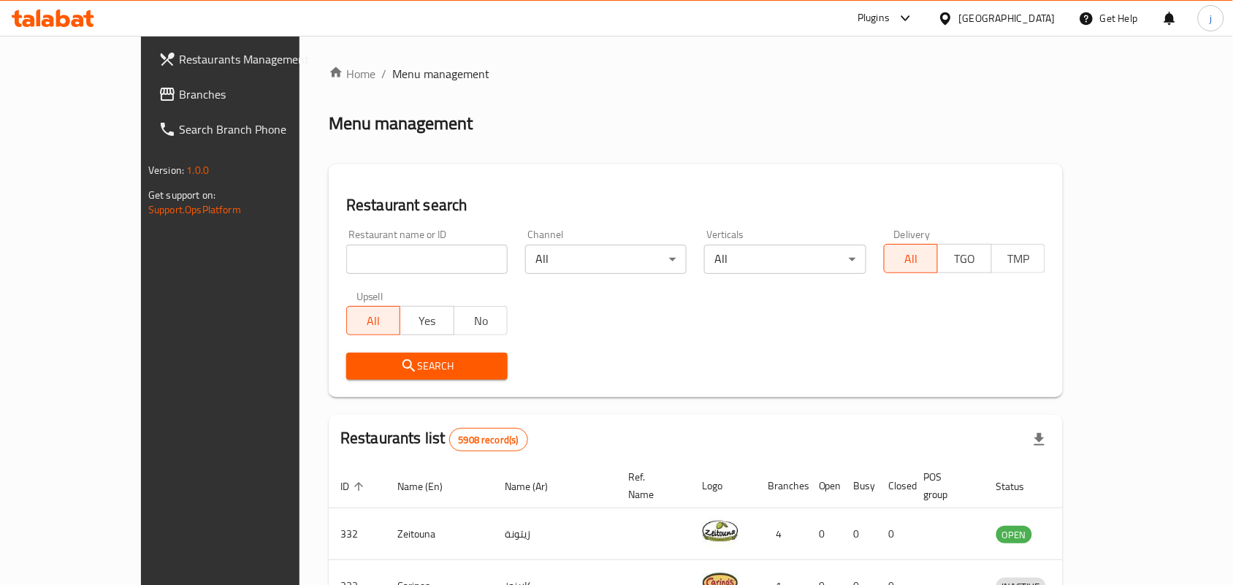
click at [179, 99] on span "Branches" at bounding box center [257, 94] width 156 height 18
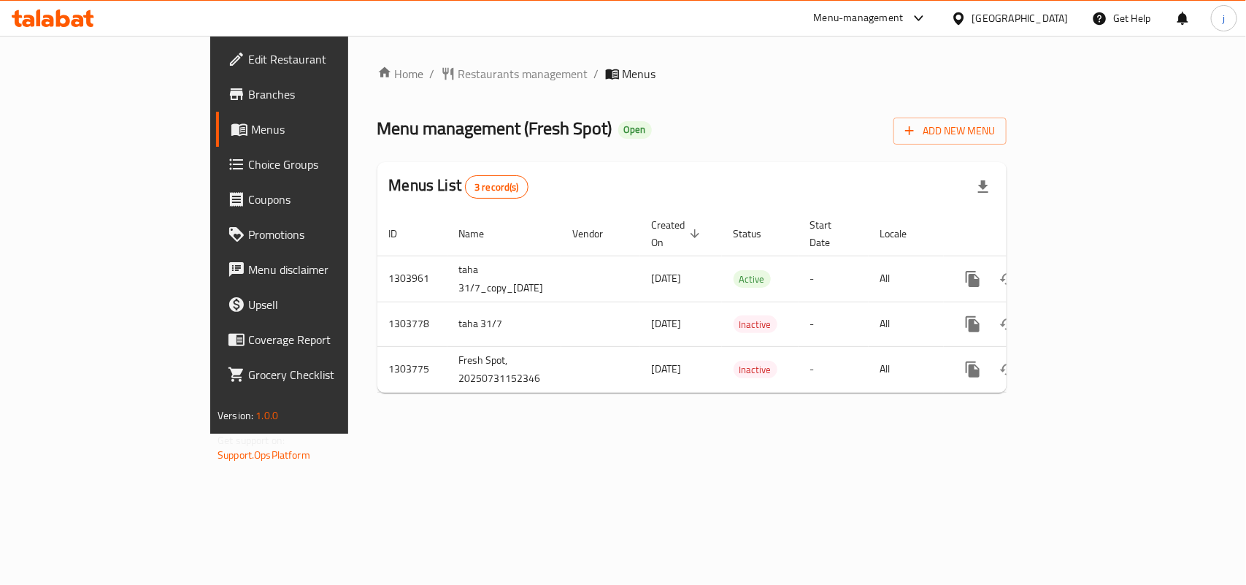
click at [459, 73] on span "Restaurants management" at bounding box center [524, 74] width 130 height 18
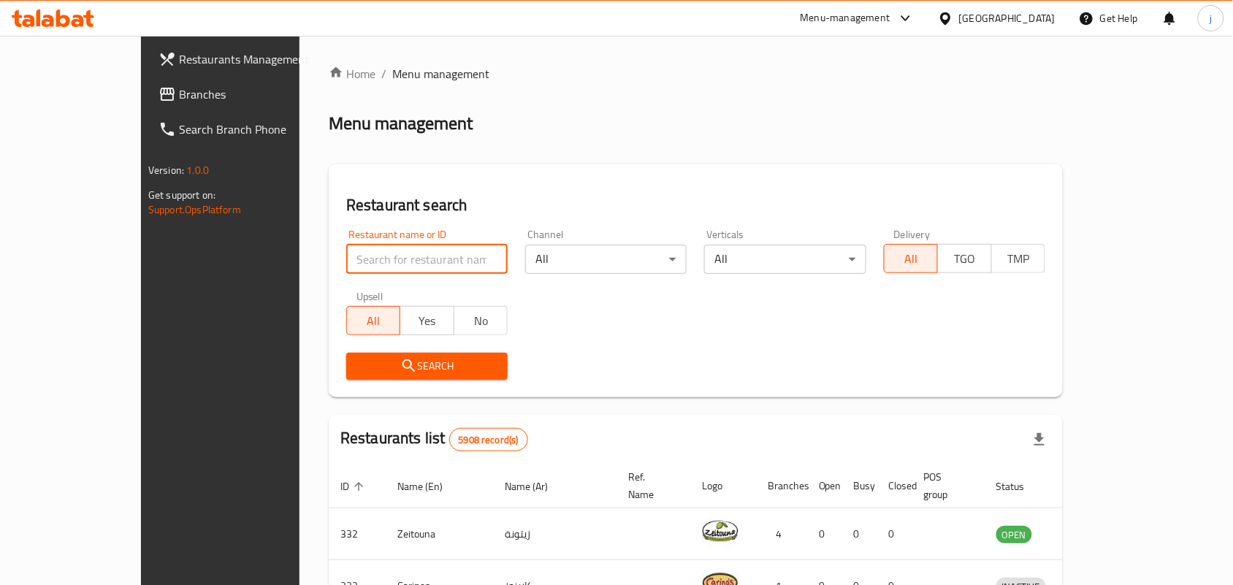
click at [361, 264] on input "search" at bounding box center [426, 259] width 161 height 29
paste input "702974"
type input "702974"
click button "Search" at bounding box center [426, 366] width 161 height 27
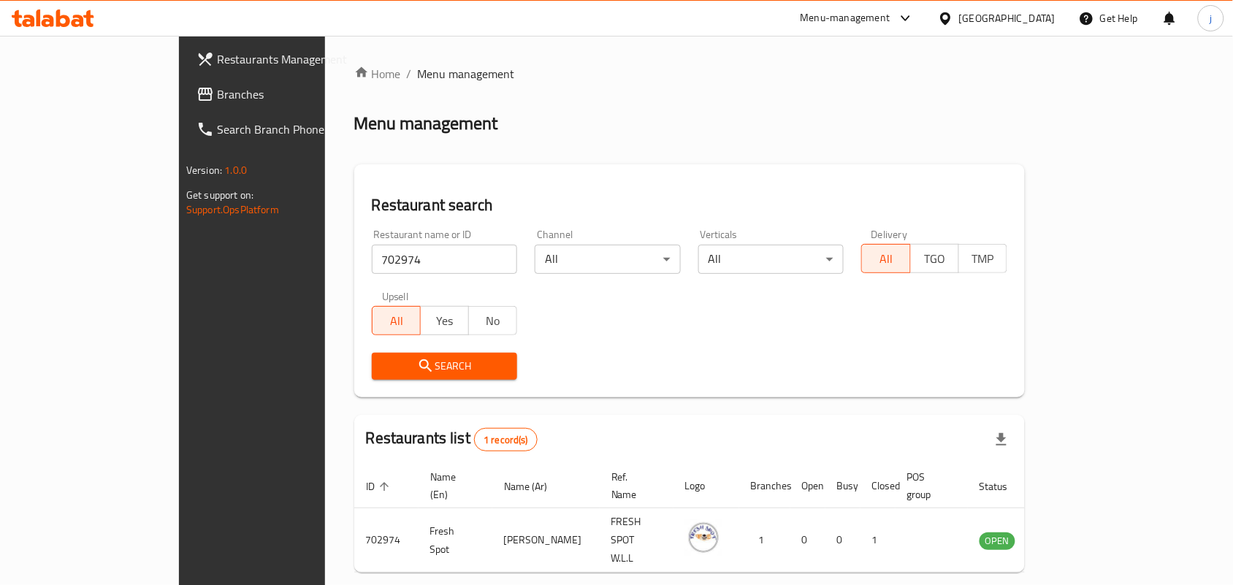
click at [953, 23] on icon at bounding box center [945, 18] width 15 height 15
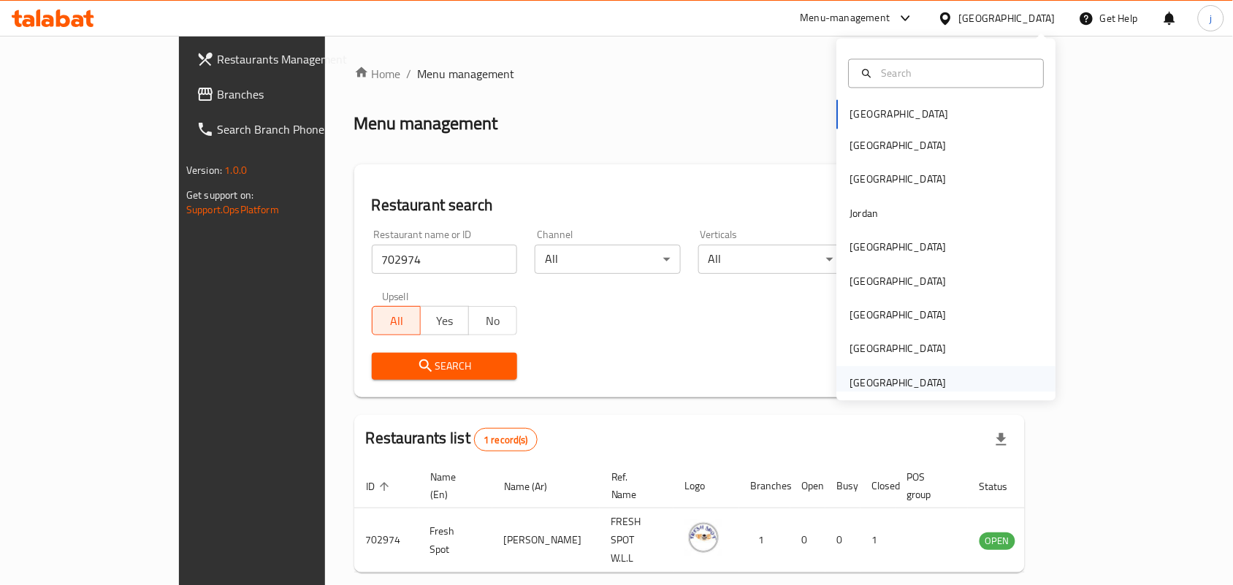
click at [941, 381] on div "United Arab Emirates" at bounding box center [898, 383] width 120 height 34
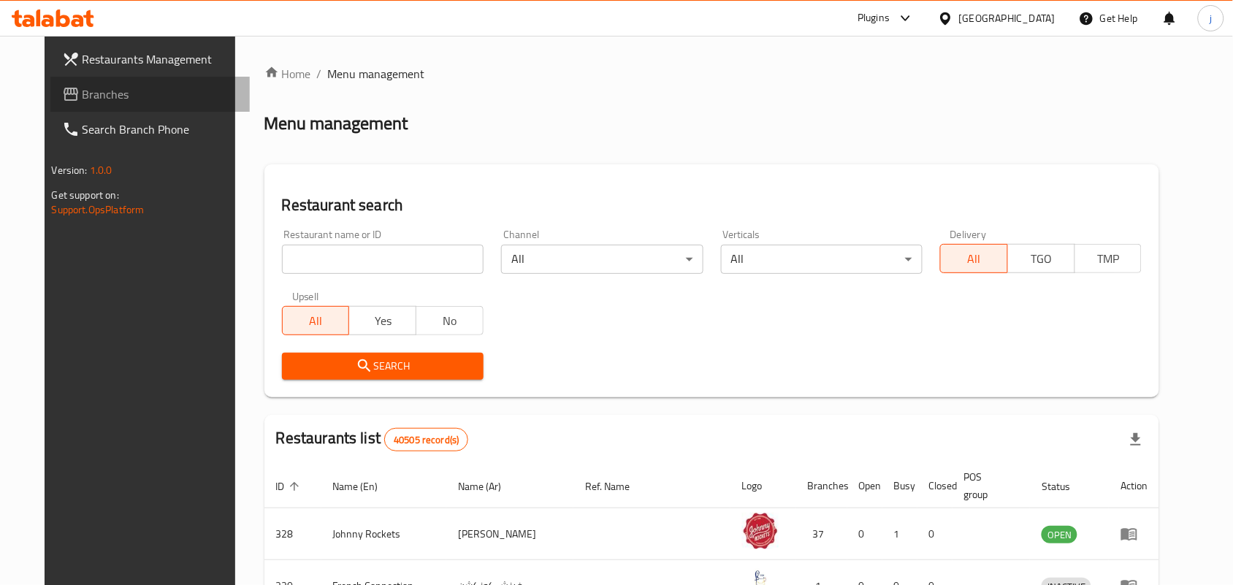
click at [83, 100] on span "Branches" at bounding box center [161, 94] width 156 height 18
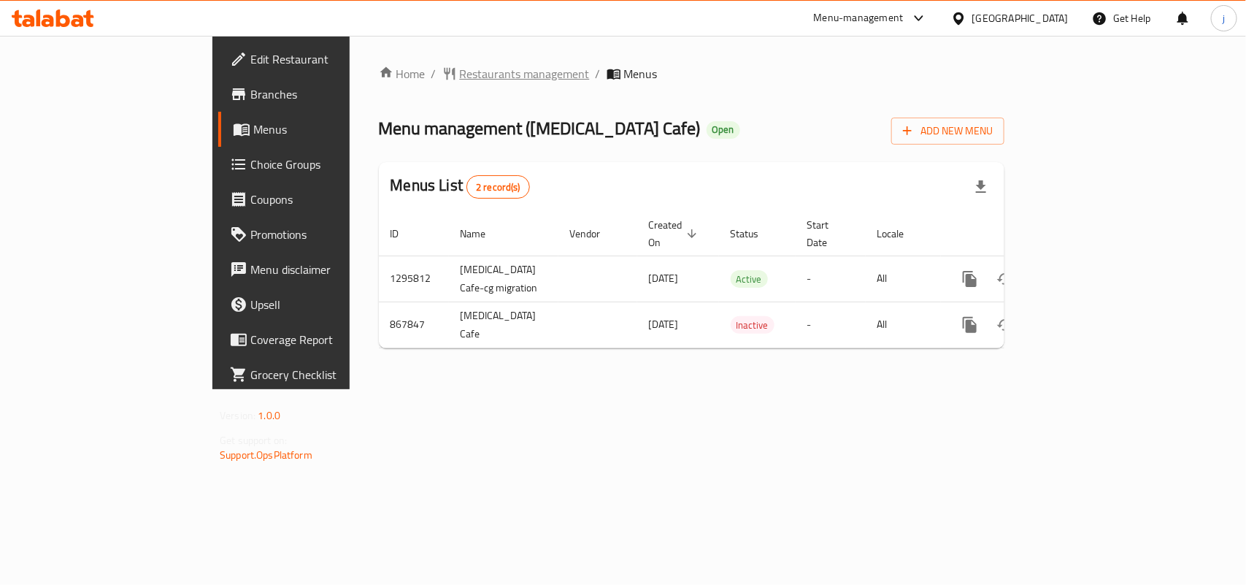
click at [460, 77] on span "Restaurants management" at bounding box center [525, 74] width 130 height 18
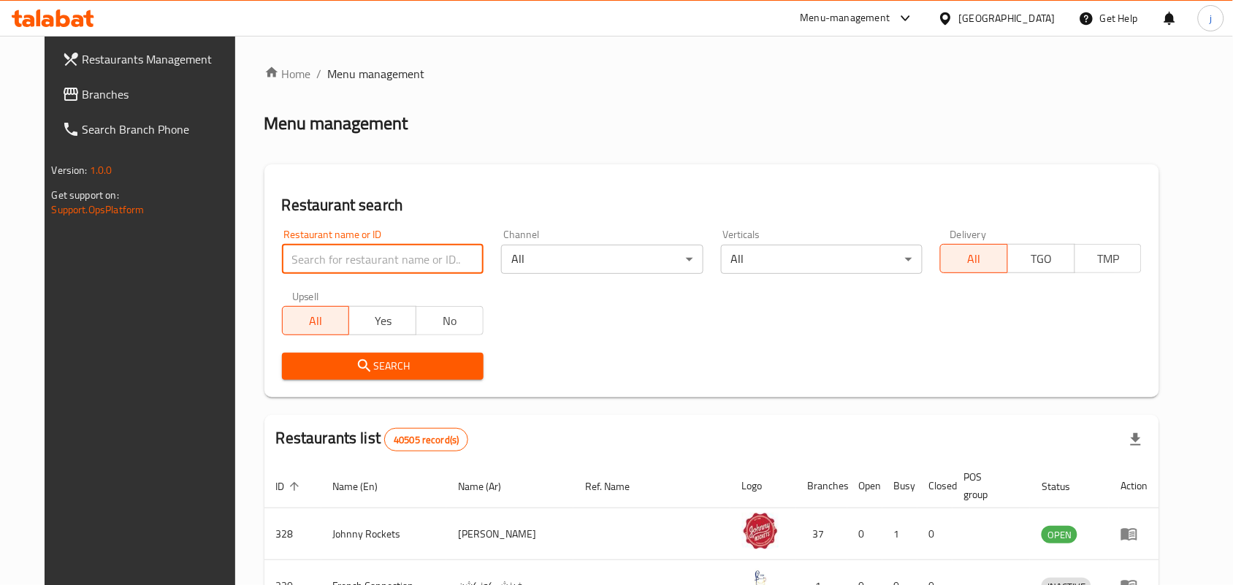
click at [413, 254] on input "search" at bounding box center [383, 259] width 202 height 29
paste input "656247"
type input "656247"
click button "Search" at bounding box center [383, 366] width 202 height 27
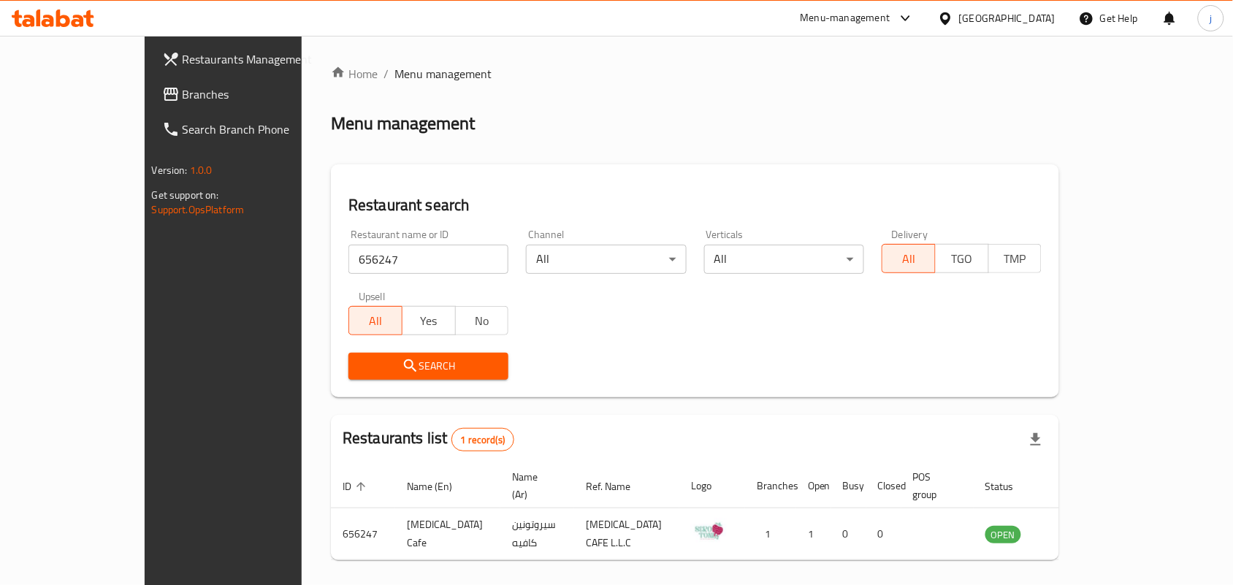
click at [1049, 23] on div "[GEOGRAPHIC_DATA]" at bounding box center [1007, 18] width 96 height 16
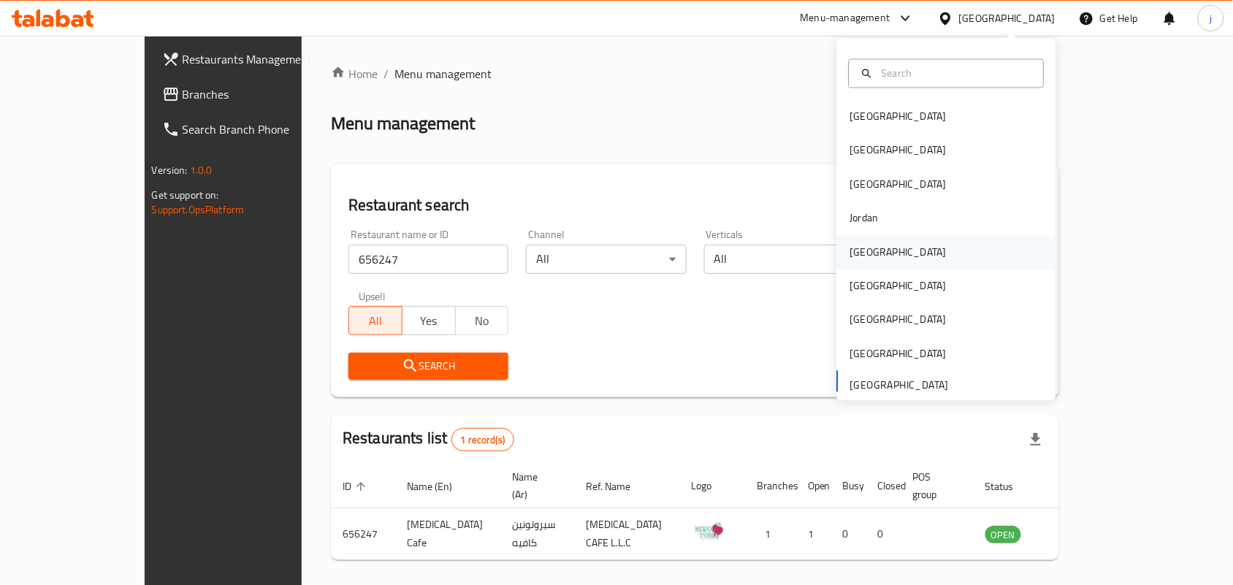
click at [859, 240] on div "[GEOGRAPHIC_DATA]" at bounding box center [898, 252] width 120 height 34
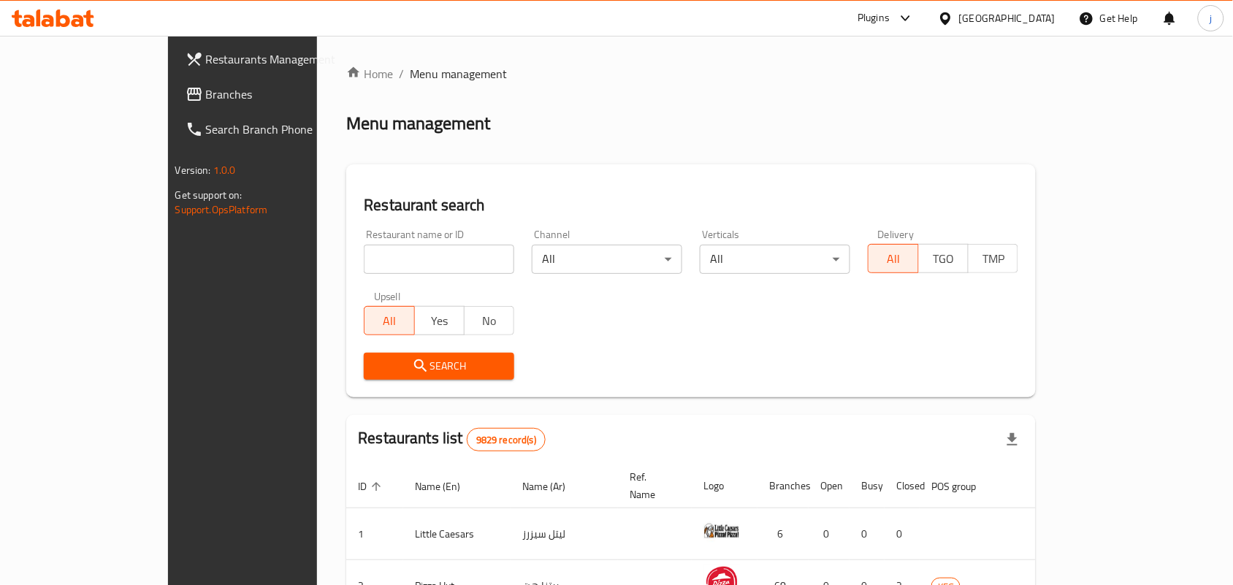
click at [206, 95] on span "Branches" at bounding box center [284, 94] width 156 height 18
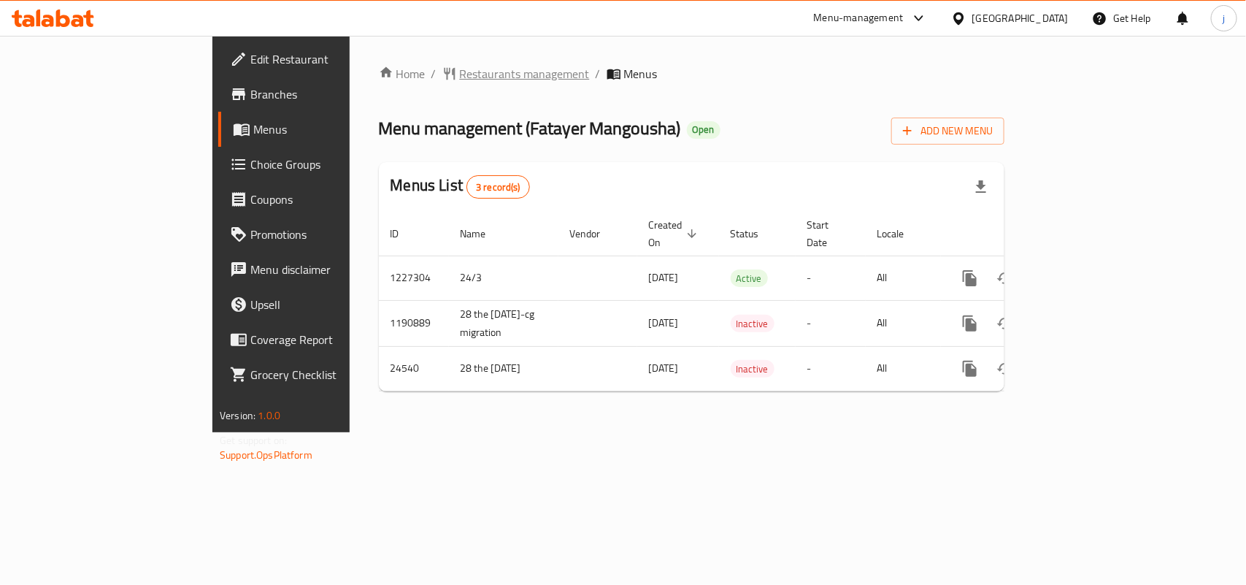
click at [460, 70] on span "Restaurants management" at bounding box center [525, 74] width 130 height 18
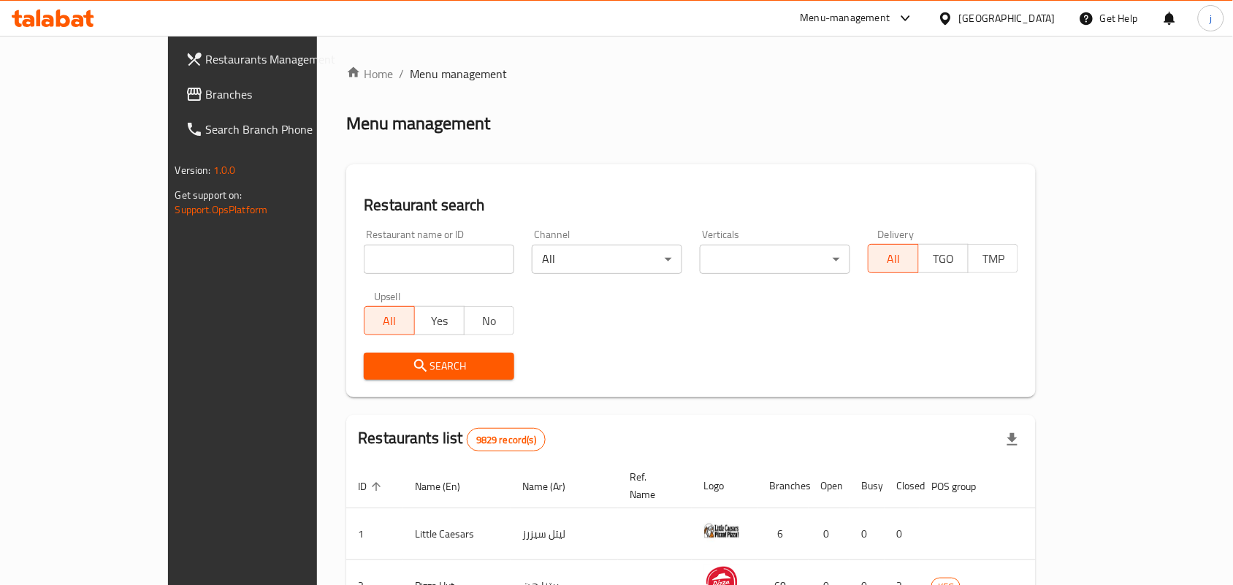
click at [399, 259] on input "search" at bounding box center [439, 259] width 150 height 29
paste input "12891"
type input "12891"
click button "Search" at bounding box center [439, 366] width 150 height 27
